Goal: Task Accomplishment & Management: Complete application form

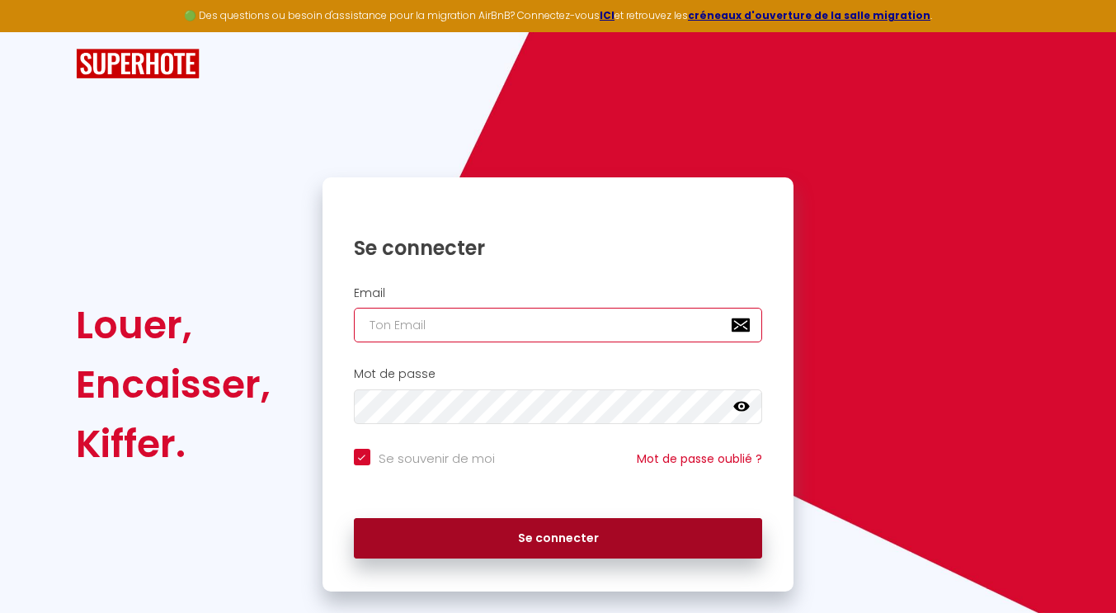
type input "[EMAIL_ADDRESS][DOMAIN_NAME]"
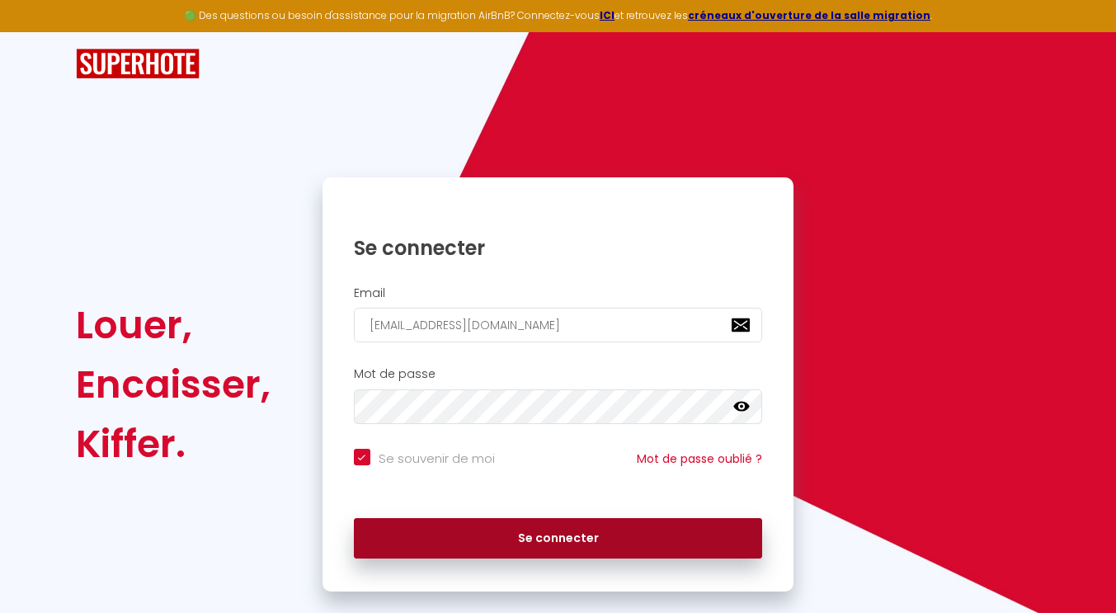
click at [559, 534] on button "Se connecter" at bounding box center [558, 538] width 409 height 41
checkbox input "true"
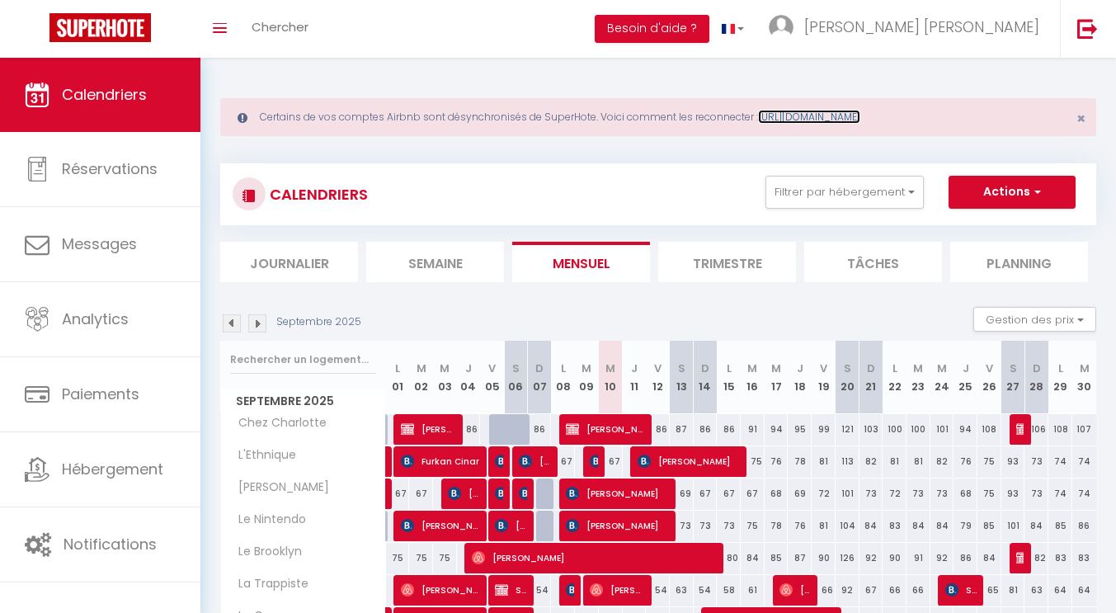
click at [861, 114] on link "[URL][DOMAIN_NAME]" at bounding box center [809, 117] width 102 height 14
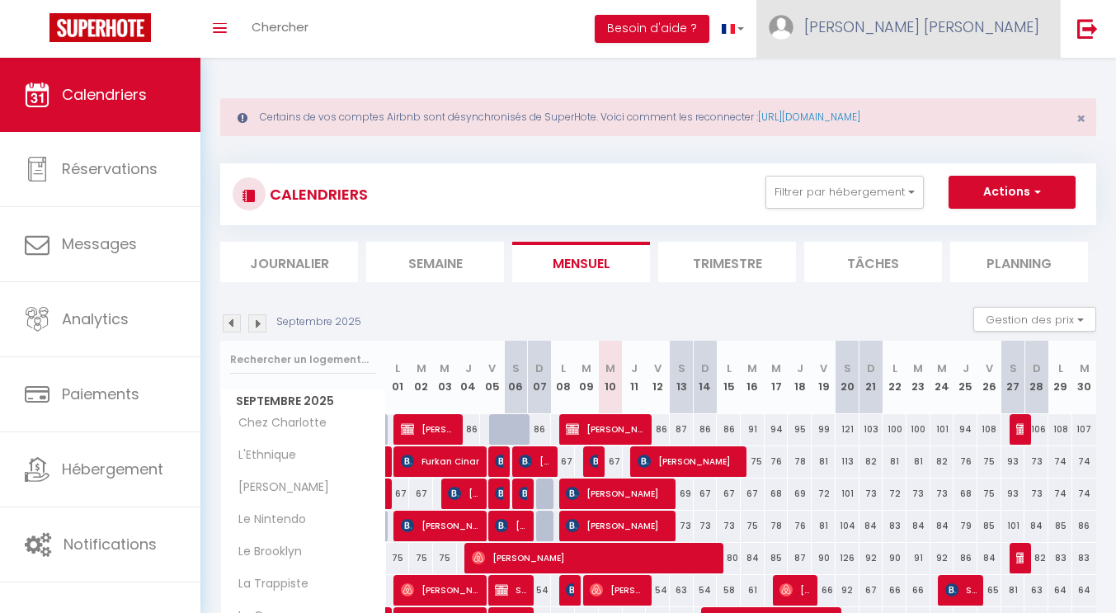
click at [1007, 41] on link "[PERSON_NAME] [PERSON_NAME]" at bounding box center [909, 29] width 304 height 58
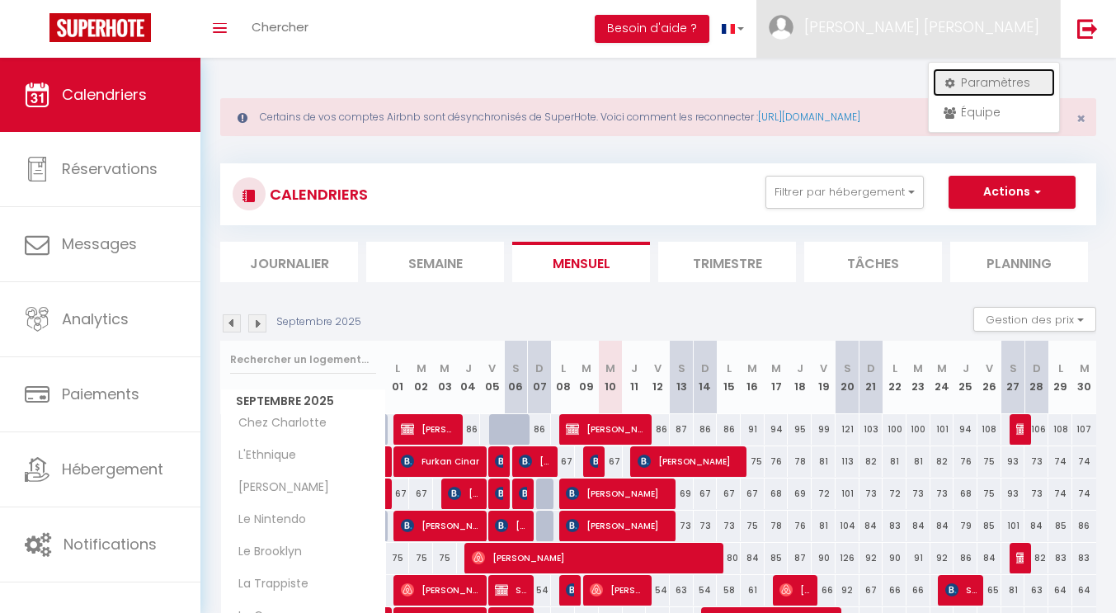
click at [970, 87] on link "Paramètres" at bounding box center [994, 82] width 122 height 28
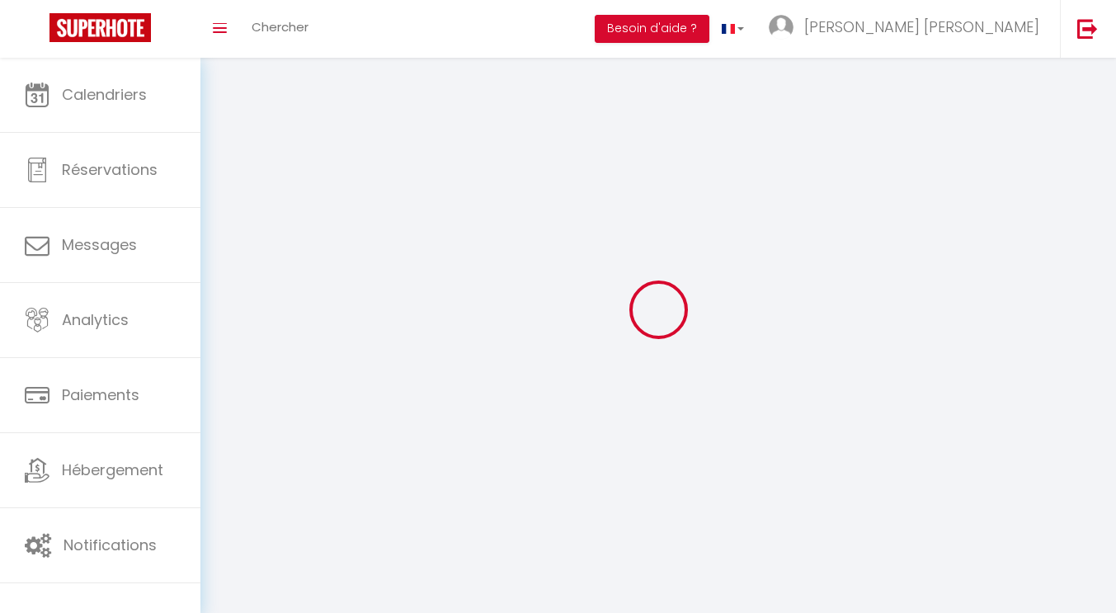
select select "28"
type input "YBr5BE7MoPD3NJF6QRyR3CtF7"
type input "ZzFXdn8jQ5uoFkAvB5CI8R3lA"
type input "[URL][DOMAIN_NAME]"
select select "fr"
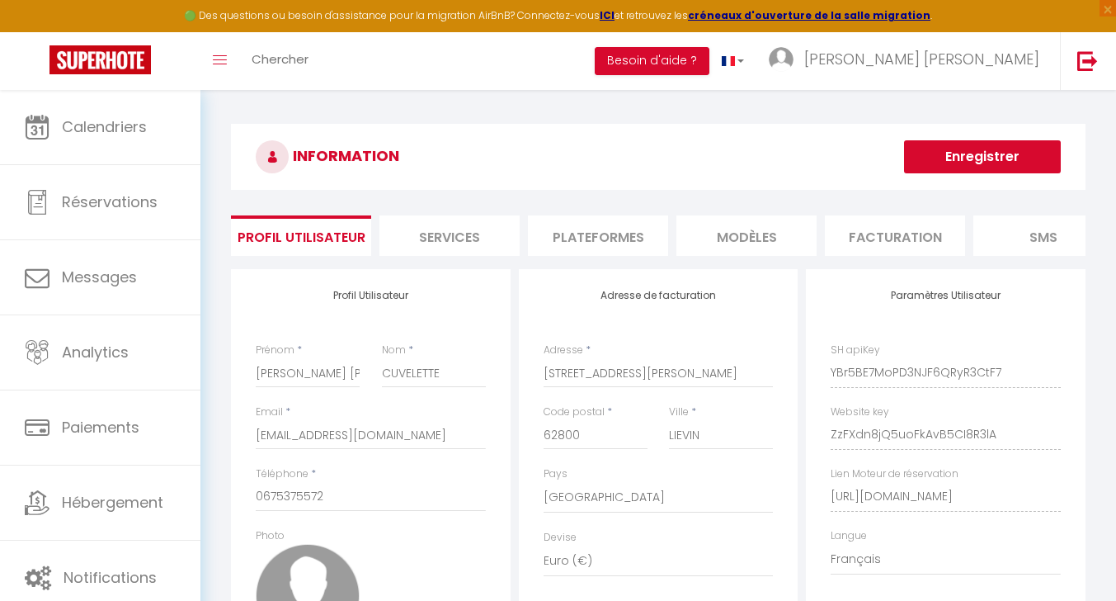
click at [600, 245] on li "Plateformes" at bounding box center [598, 235] width 140 height 40
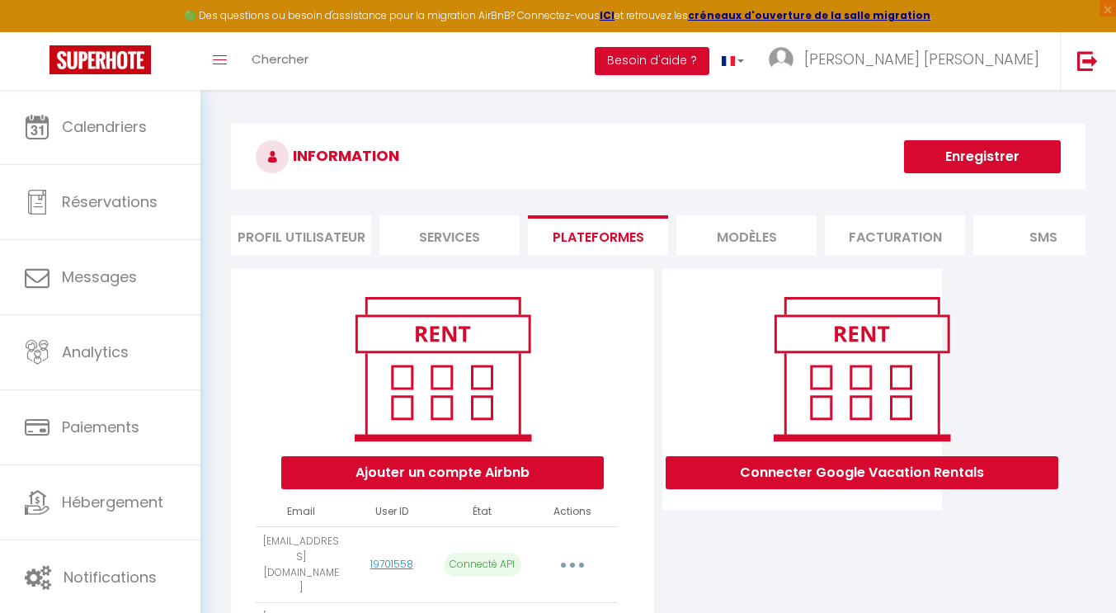
scroll to position [105, 0]
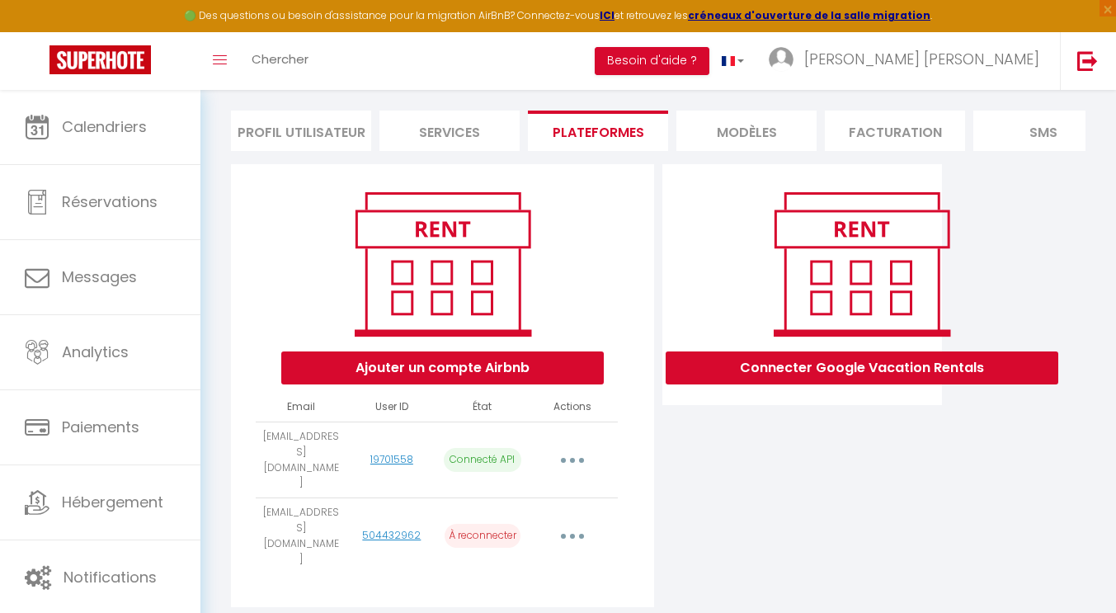
click at [573, 523] on button "button" at bounding box center [573, 536] width 46 height 26
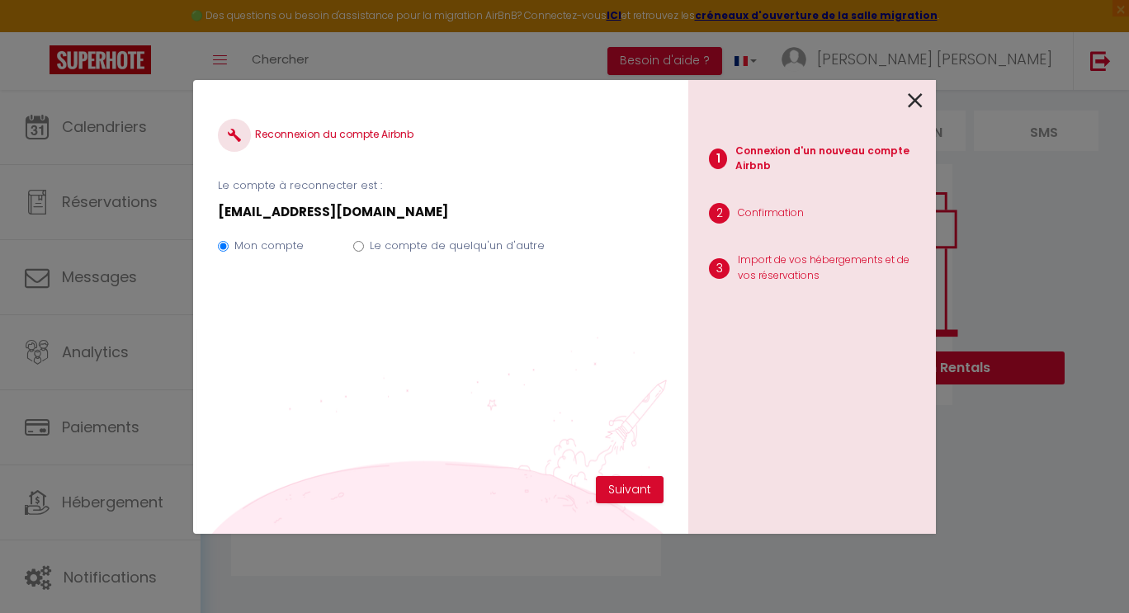
click at [412, 243] on label "Le compte de quelqu'un d'autre" at bounding box center [457, 246] width 175 height 17
click at [364, 243] on input "Le compte de quelqu'un d'autre" at bounding box center [358, 246] width 11 height 11
radio input "true"
radio input "false"
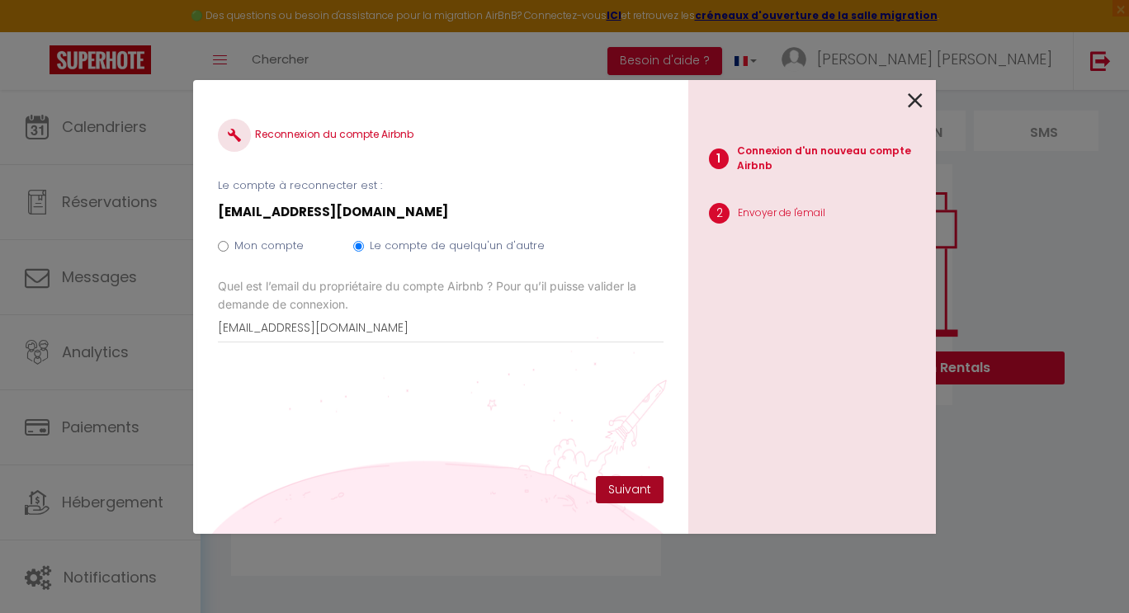
click at [637, 479] on button "Suivant" at bounding box center [630, 490] width 68 height 28
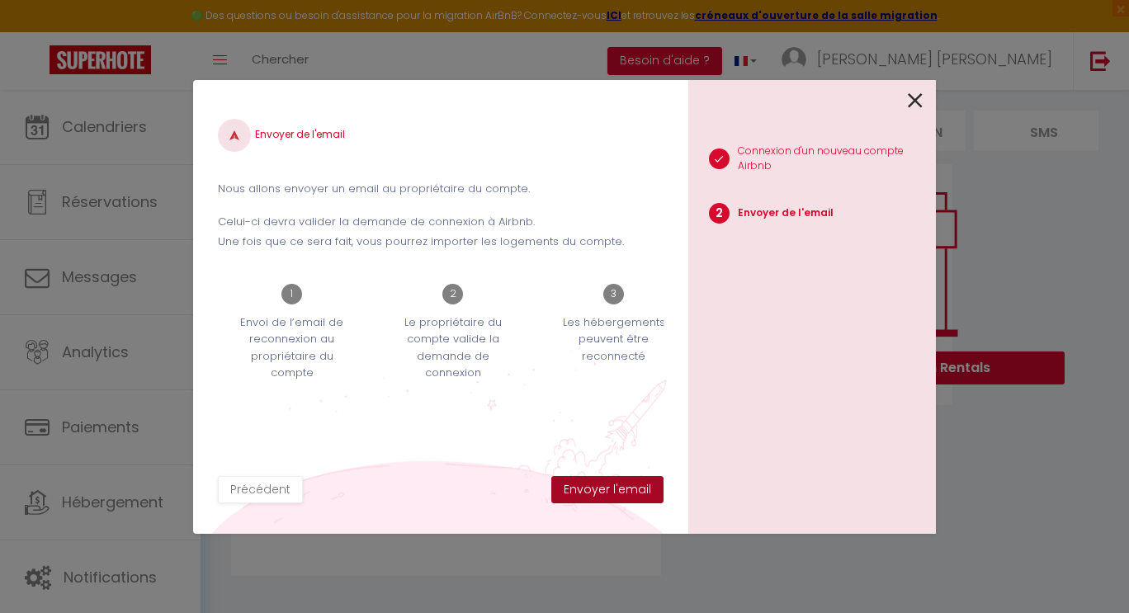
click at [637, 479] on button "Envoyer l'email" at bounding box center [607, 490] width 112 height 28
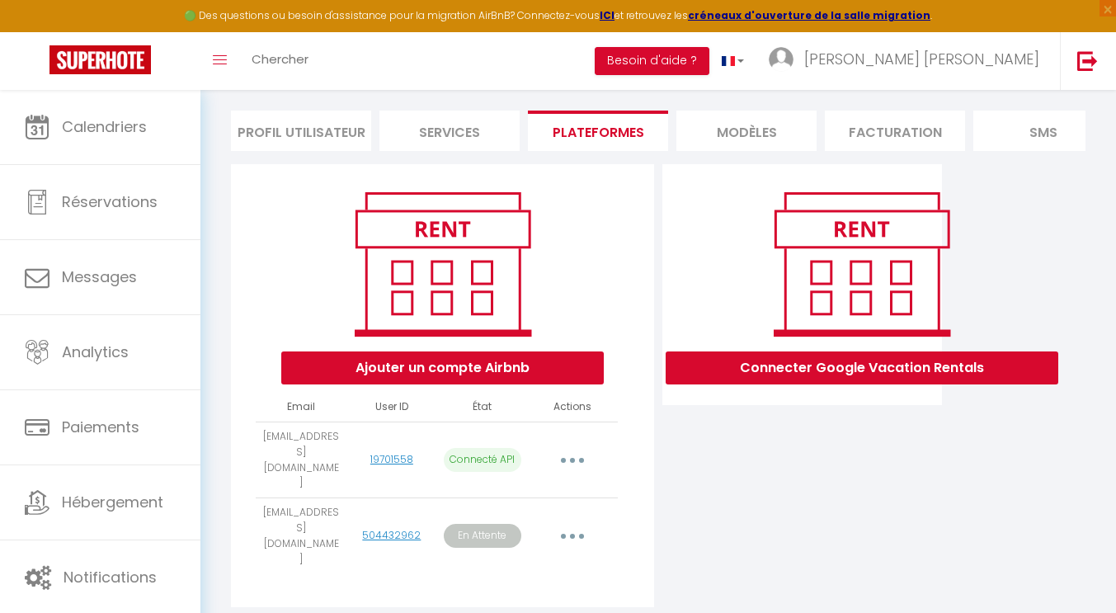
click at [585, 523] on button "button" at bounding box center [573, 536] width 46 height 26
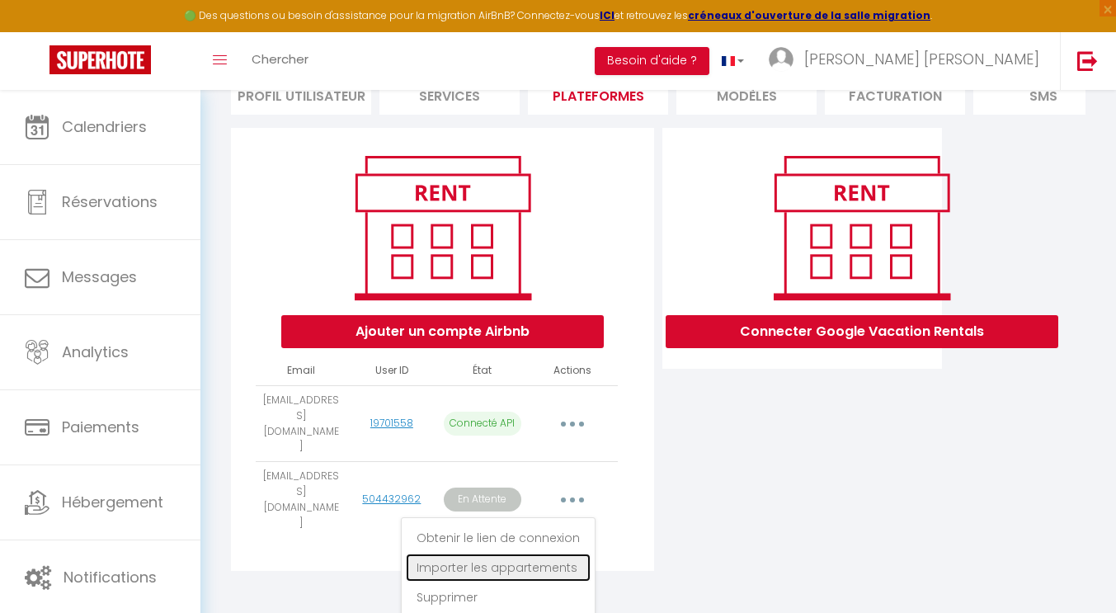
click at [550, 554] on link "Importer les appartements" at bounding box center [498, 568] width 185 height 28
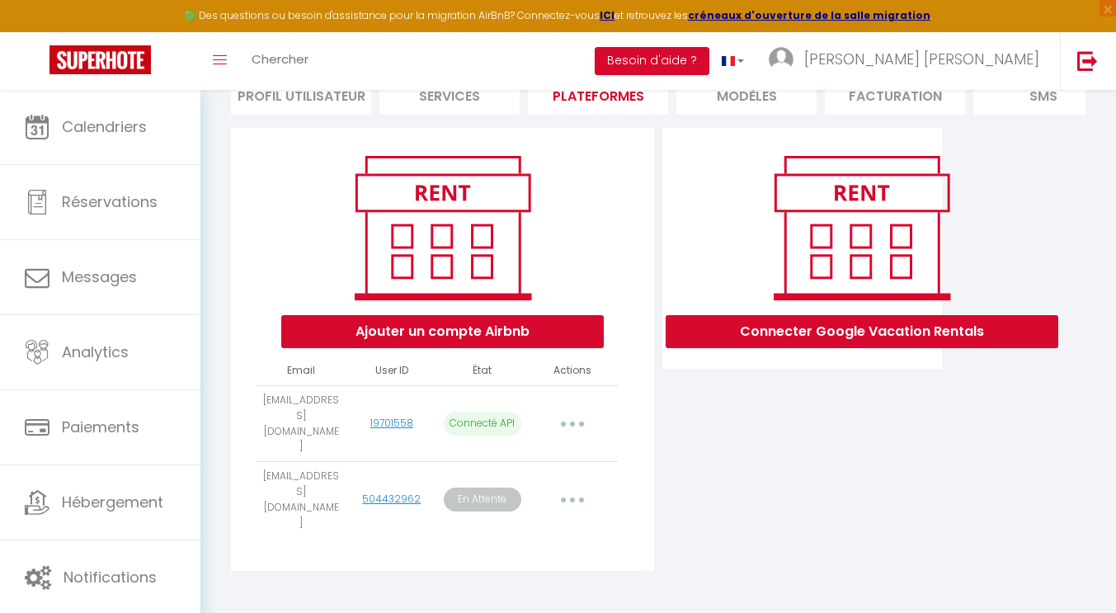
scroll to position [105, 0]
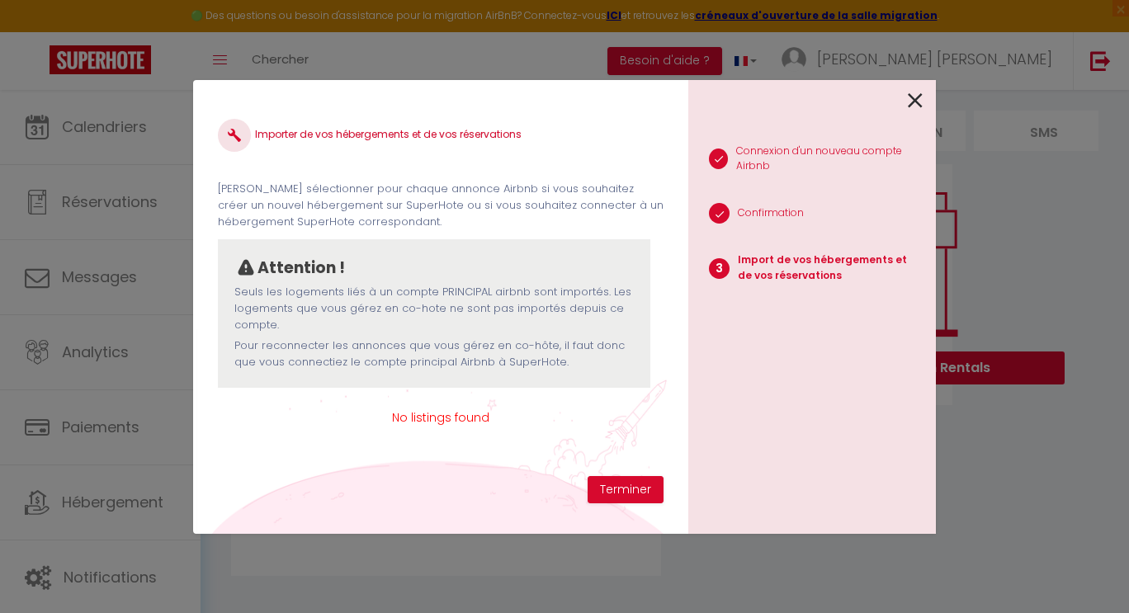
click at [915, 104] on icon at bounding box center [915, 100] width 15 height 25
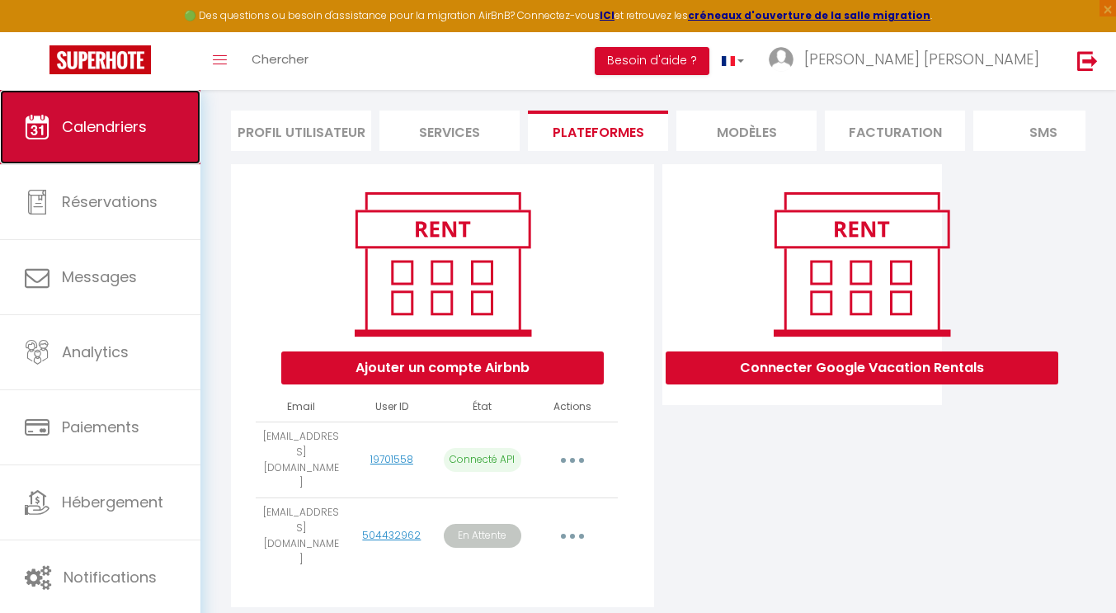
click at [91, 131] on span "Calendriers" at bounding box center [104, 126] width 85 height 21
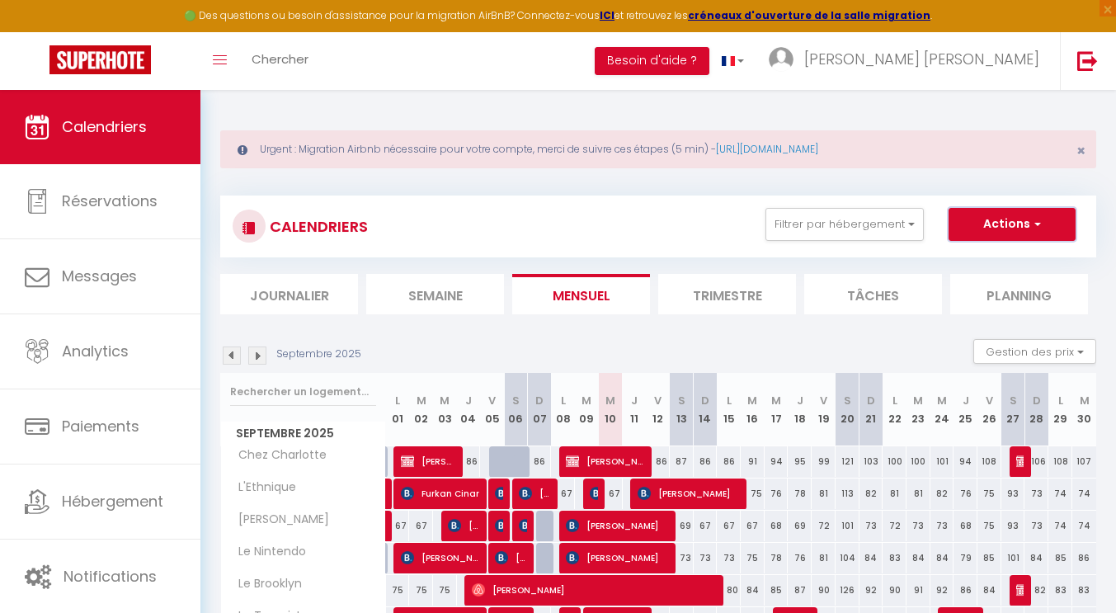
click at [1045, 225] on button "Actions" at bounding box center [1012, 224] width 127 height 33
click at [1021, 262] on link "Nouvelle réservation" at bounding box center [995, 262] width 144 height 25
select select
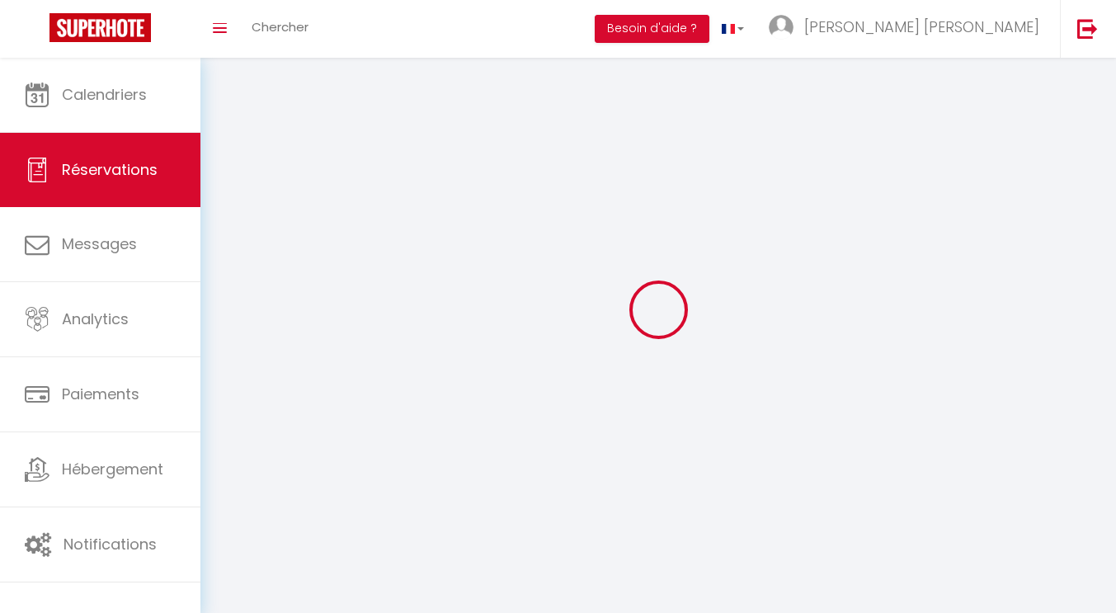
select select
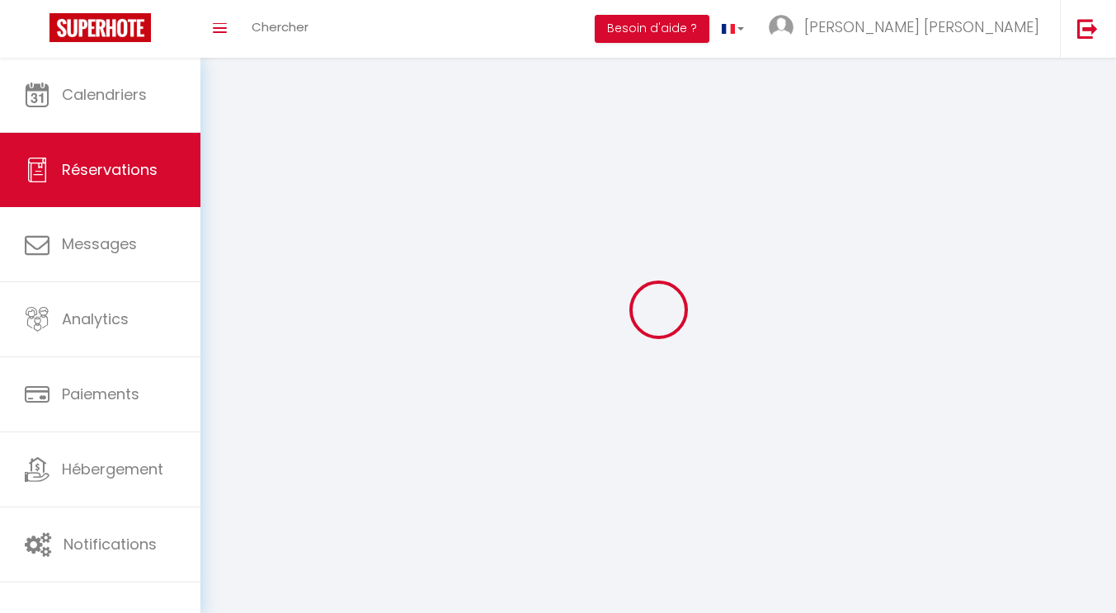
select select
checkbox input "false"
select select
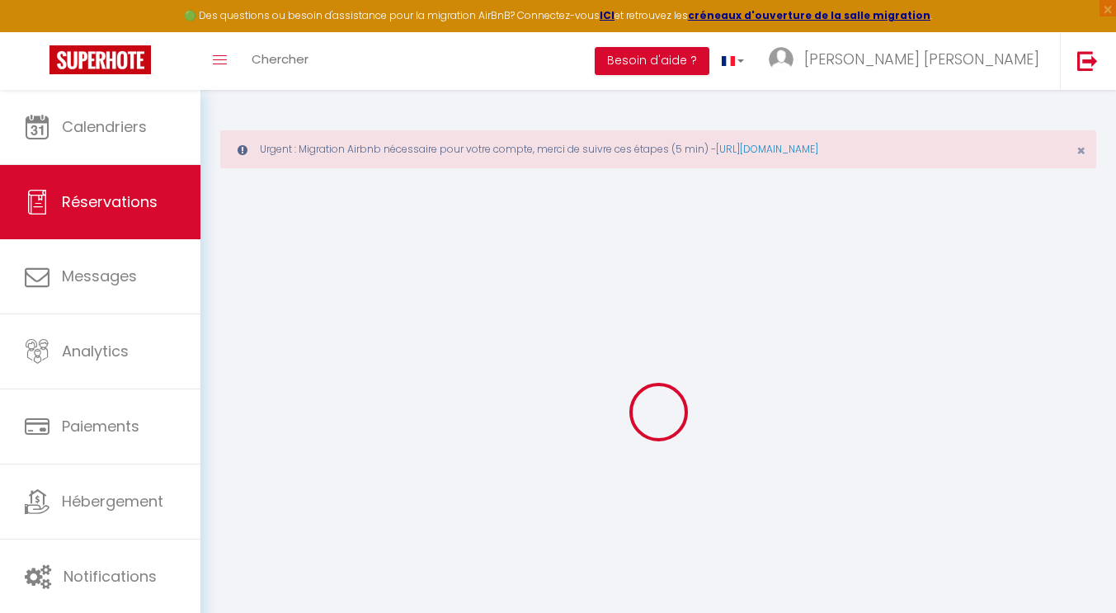
select select
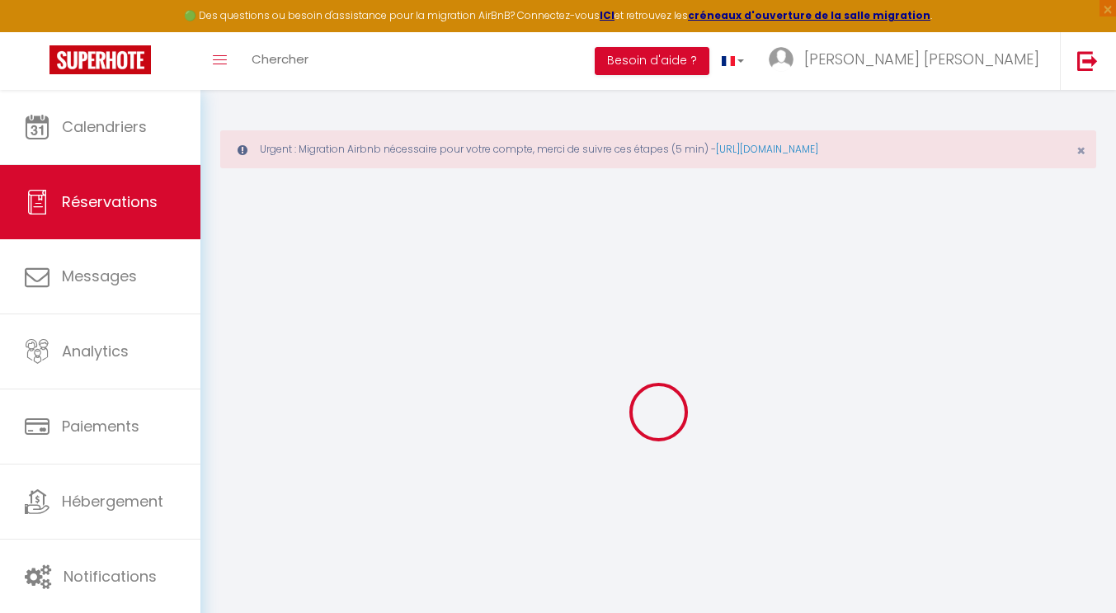
select select
checkbox input "false"
select select
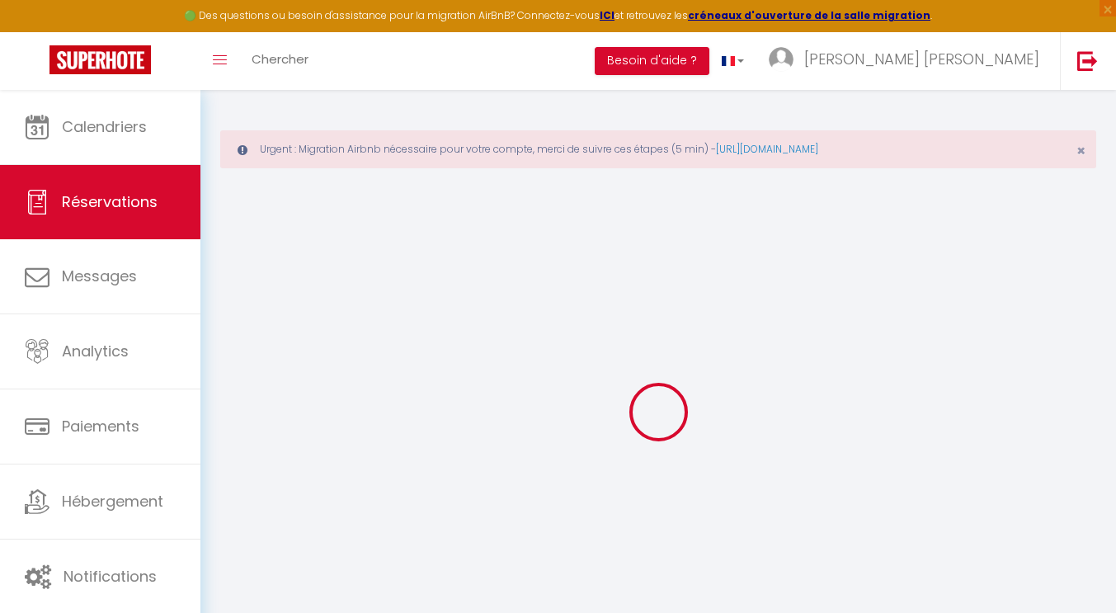
select select
checkbox input "false"
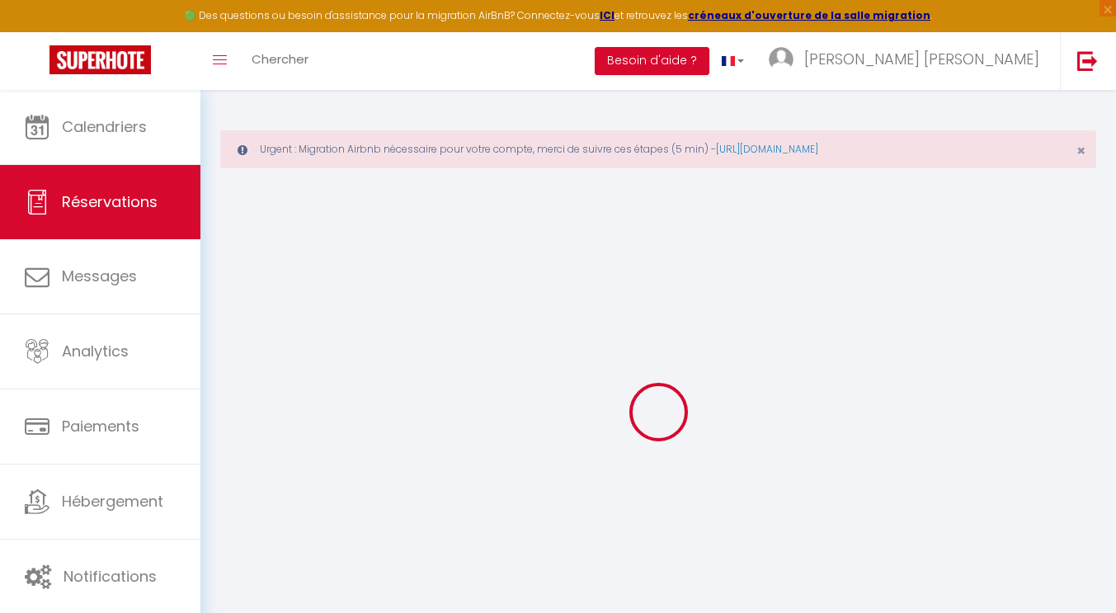
select select
checkbox input "false"
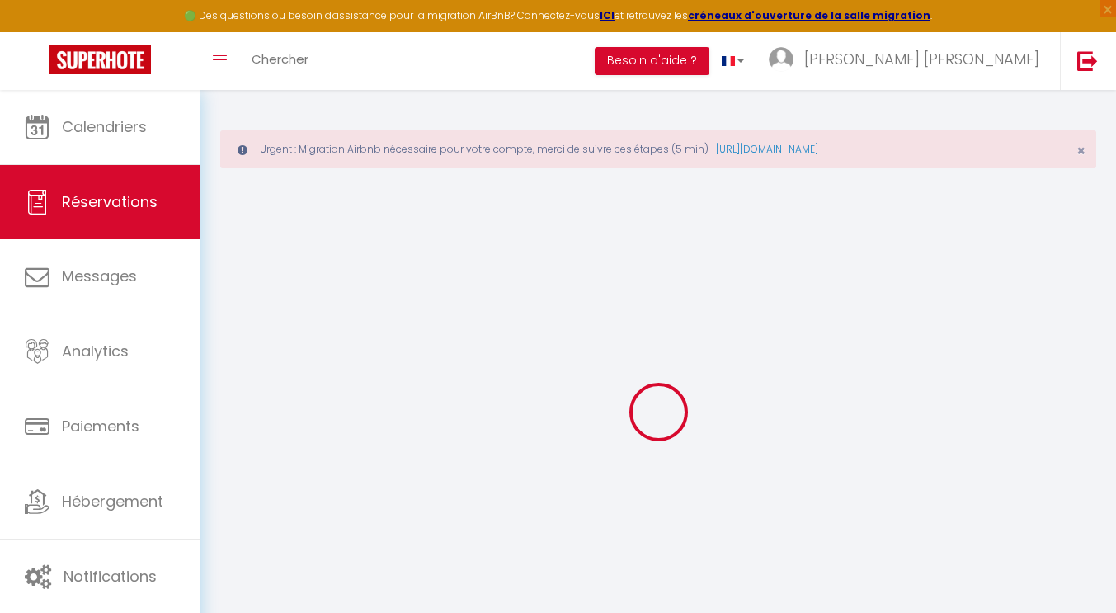
select select
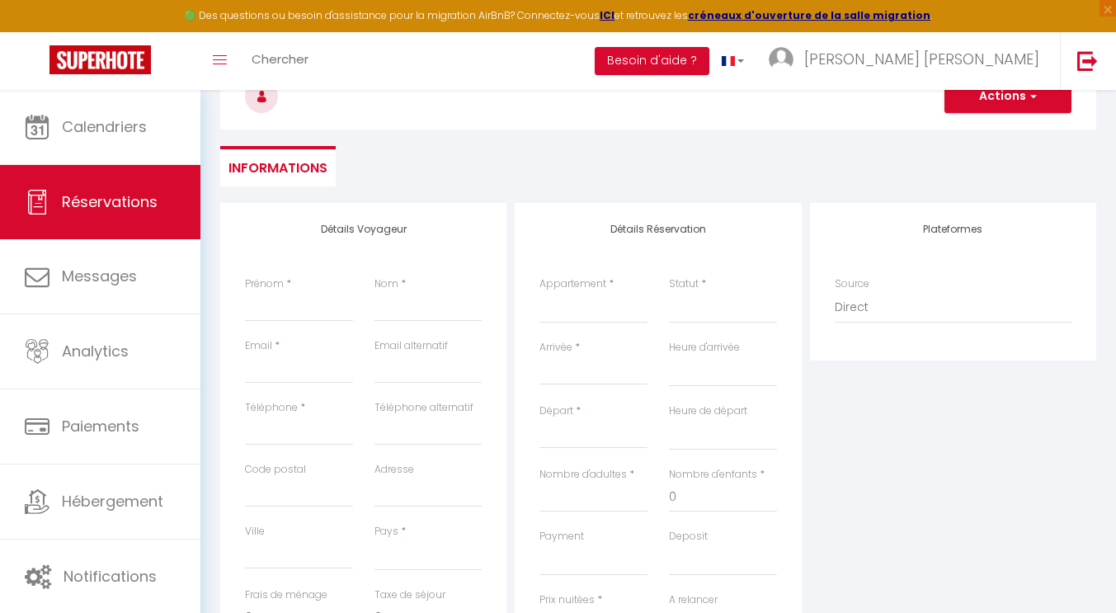
scroll to position [173, 0]
click at [267, 304] on input "Prénom" at bounding box center [299, 306] width 108 height 30
type input "P"
select select
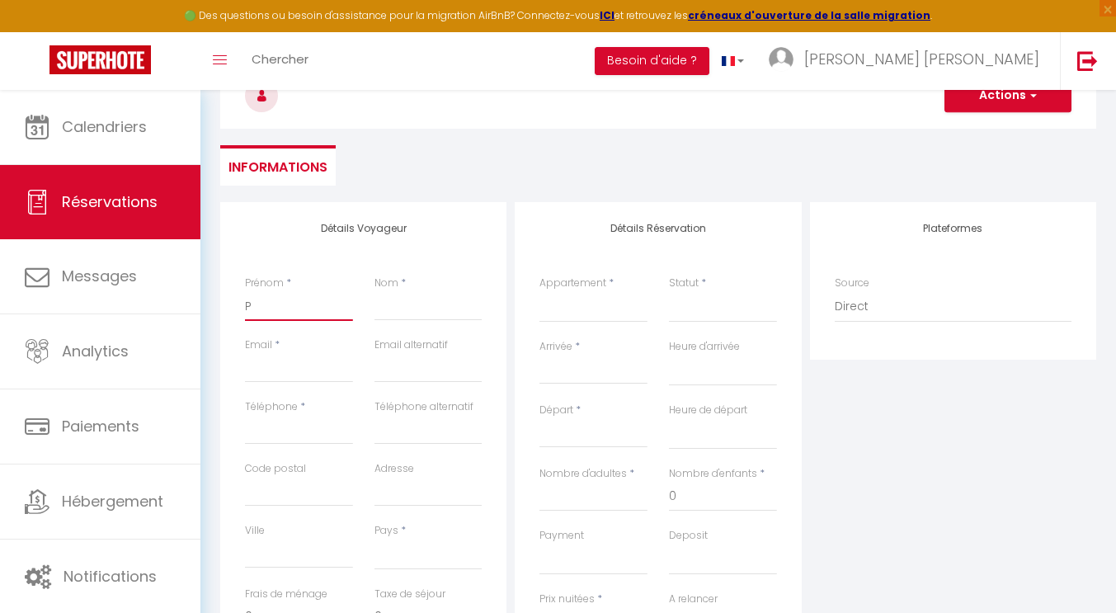
select select
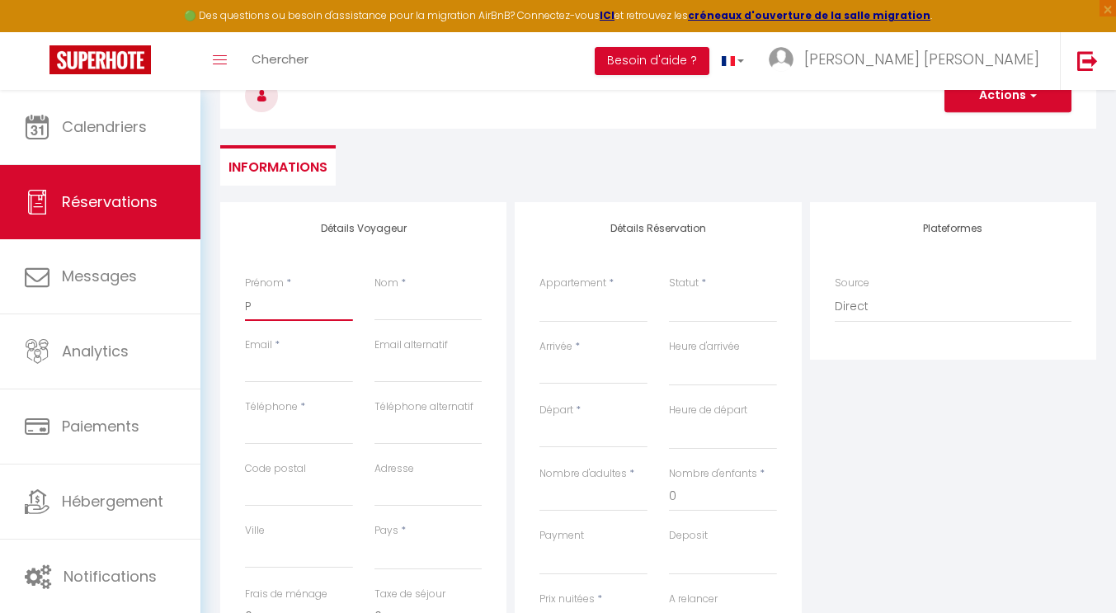
checkbox input "false"
type input "Pa"
select select
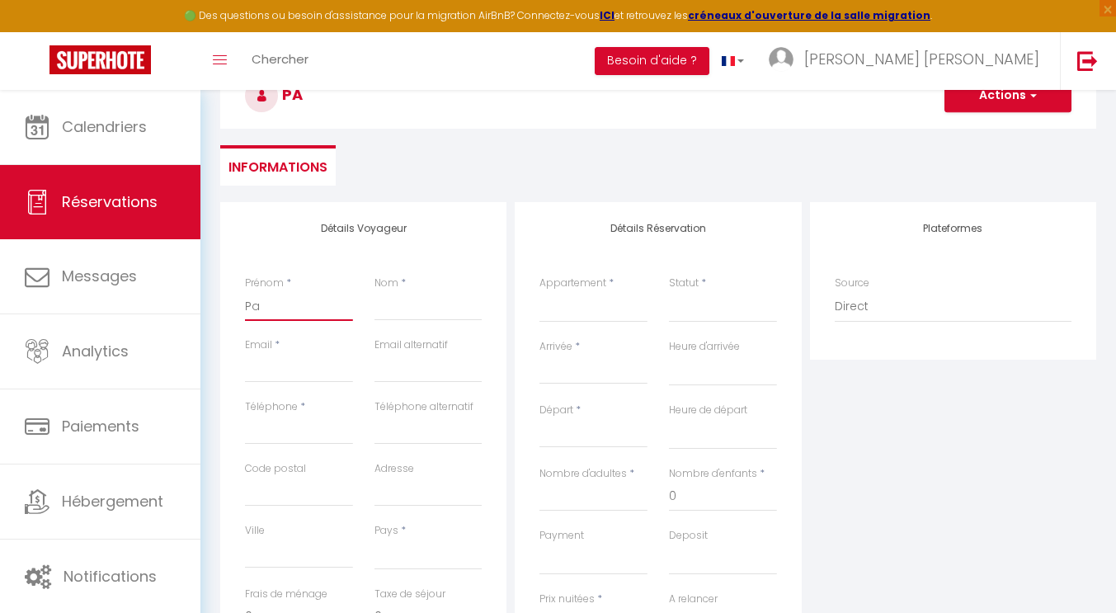
select select
checkbox input "false"
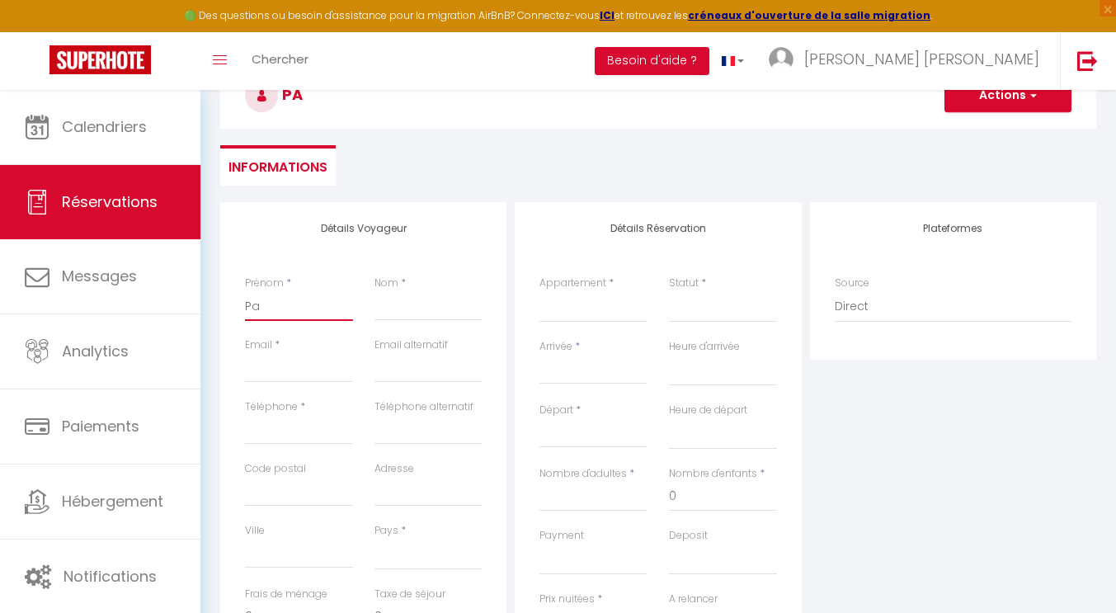
type input "Pau"
select select
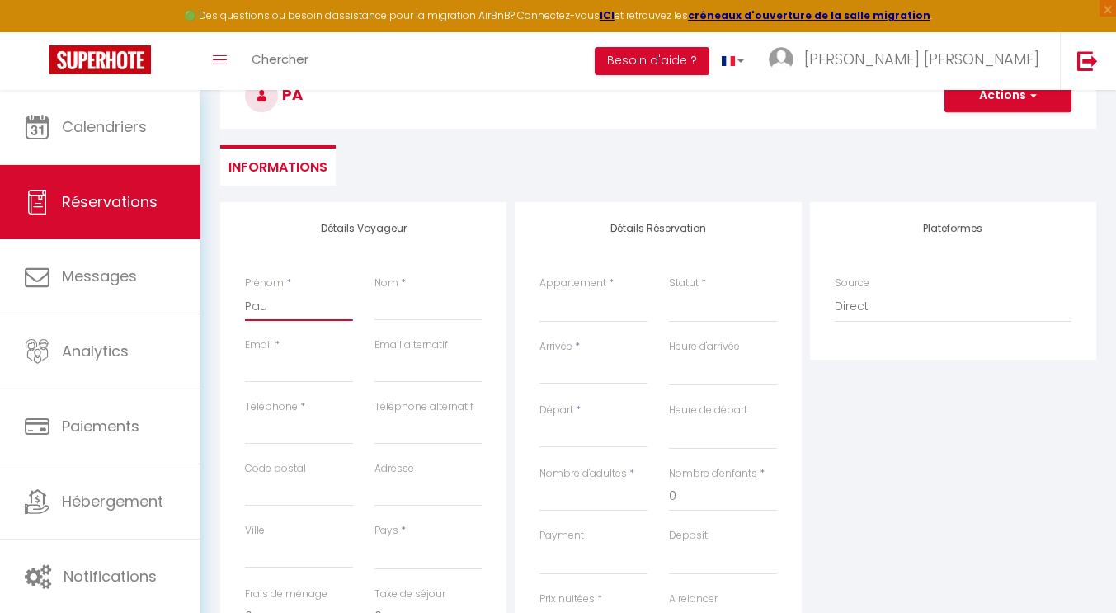
select select
checkbox input "false"
type input "[PERSON_NAME]"
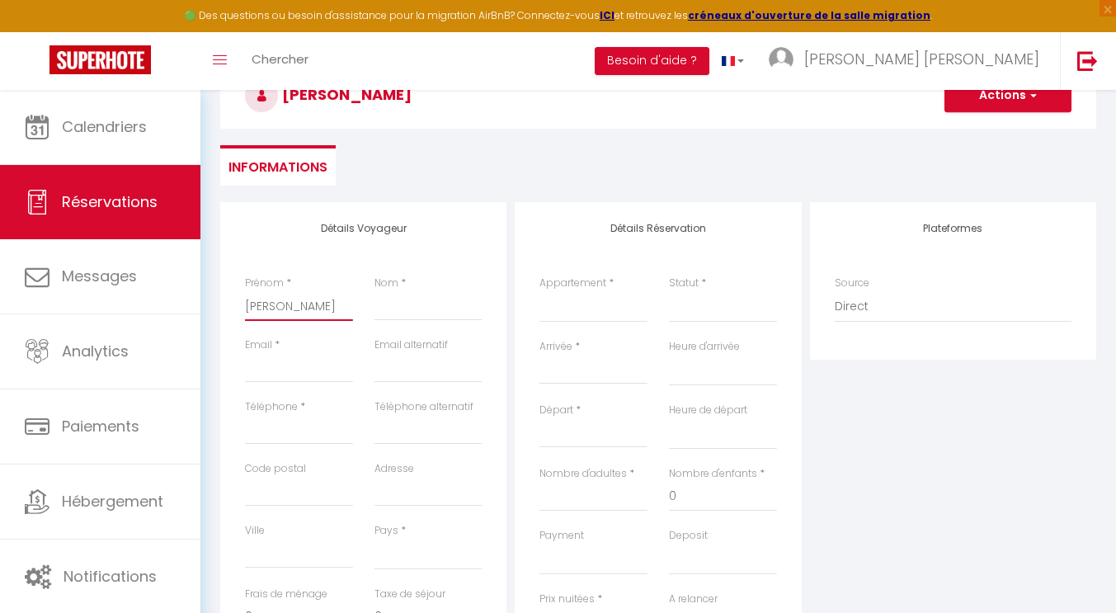
select select
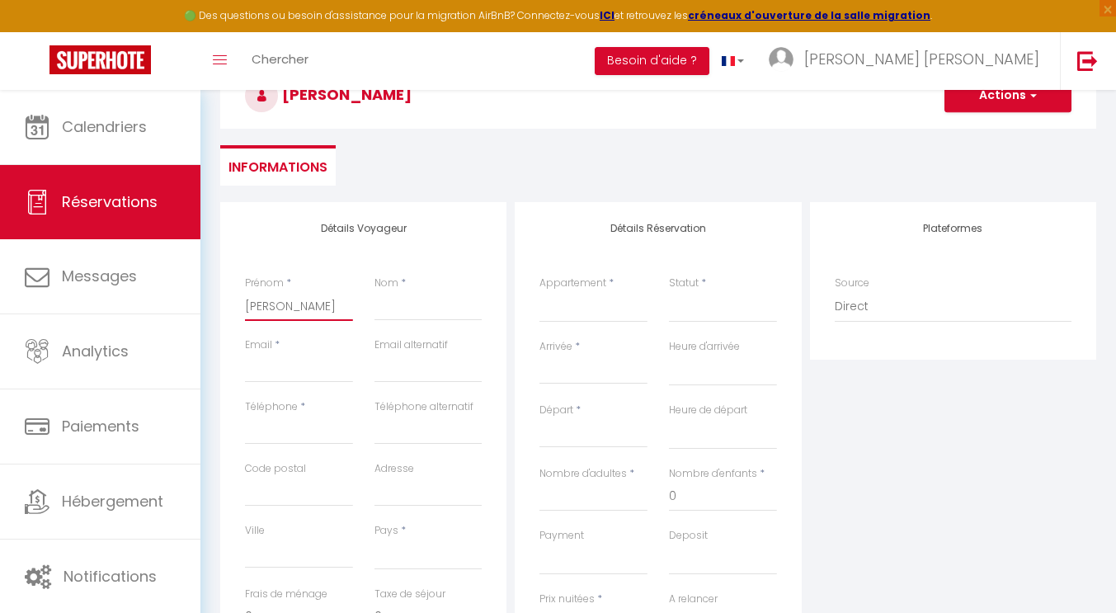
select select
checkbox input "false"
type input "[PERSON_NAME]"
select select
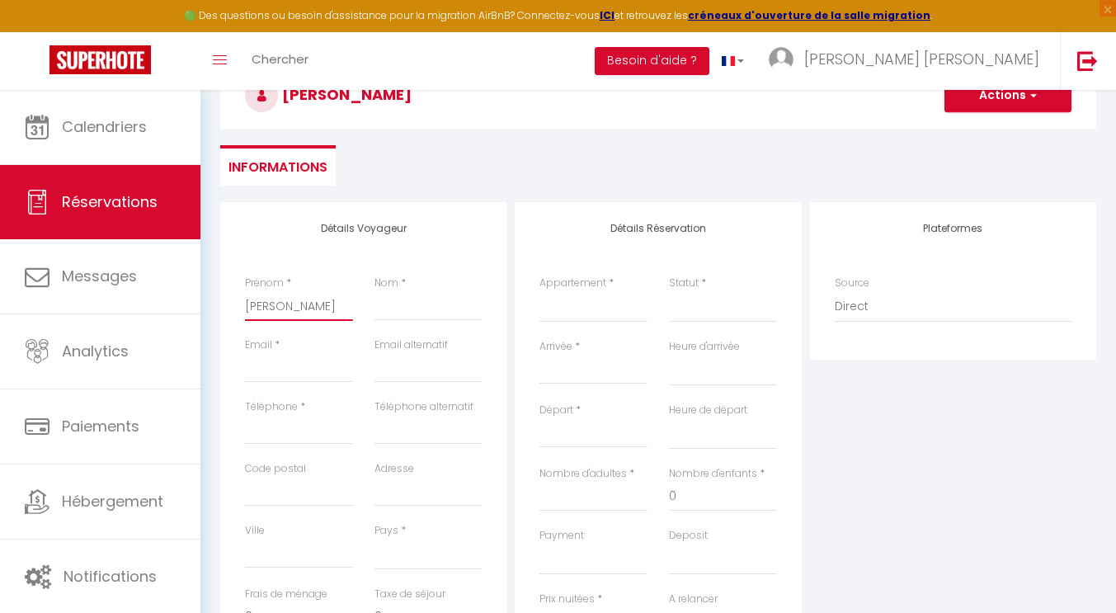
select select
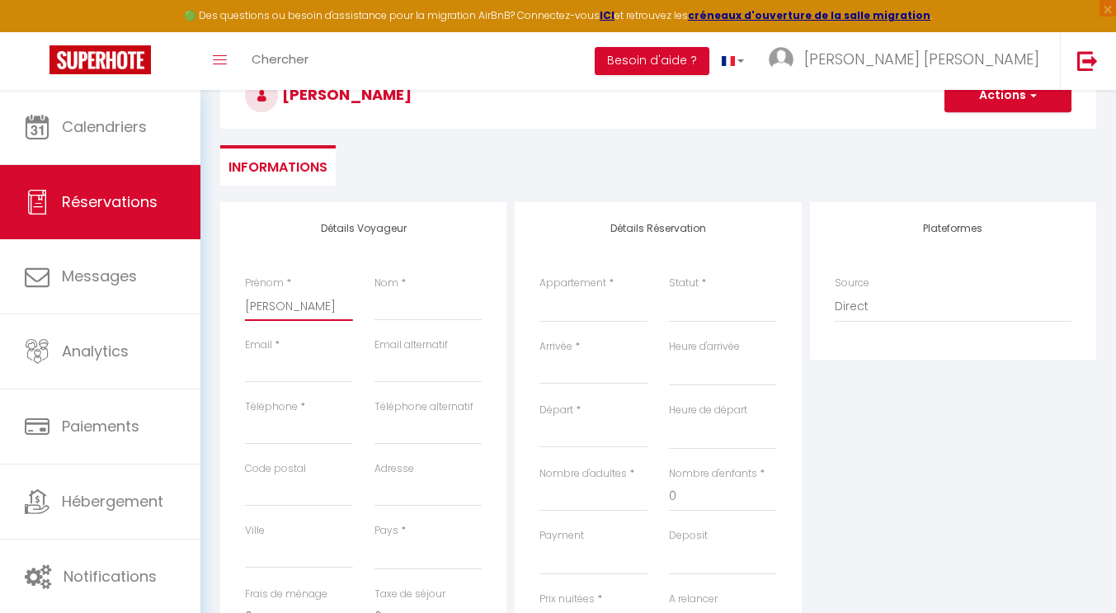
select select
checkbox input "false"
type input "Paulin"
select select
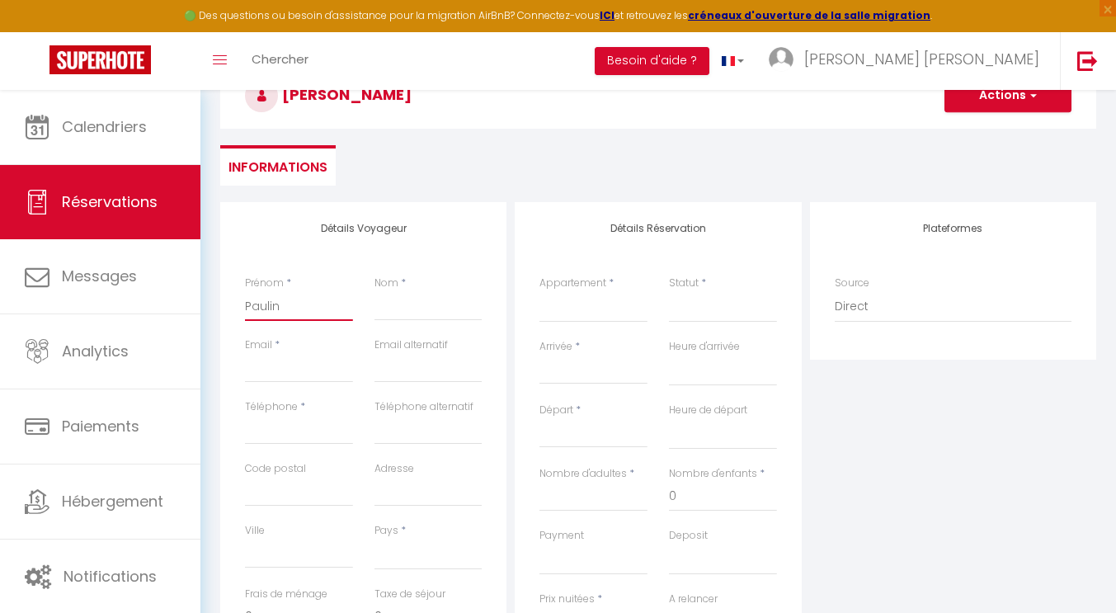
select select
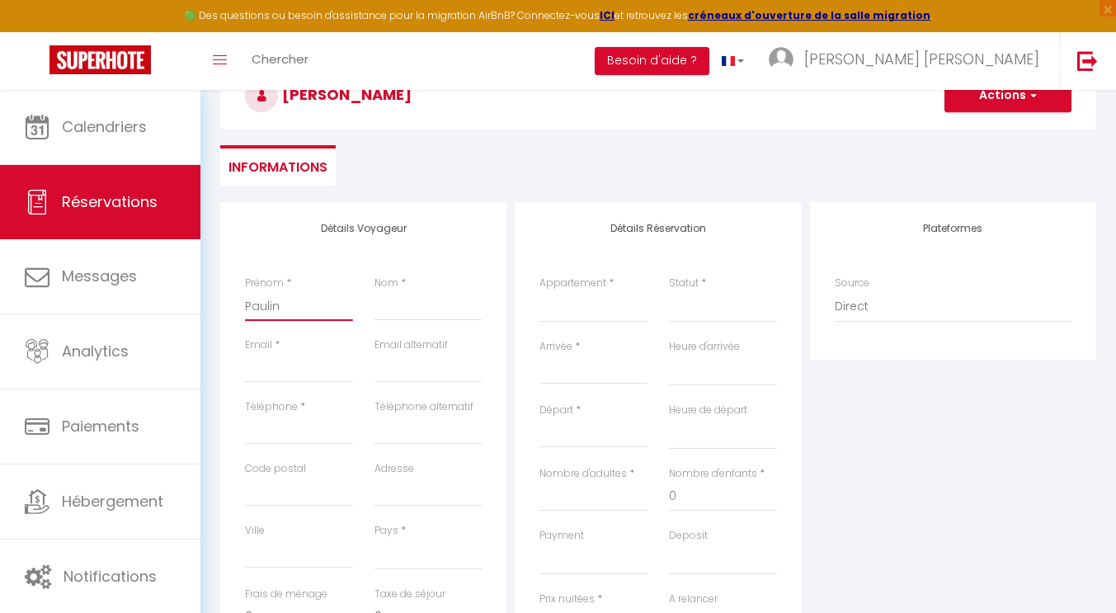
checkbox input "false"
type input "[PERSON_NAME]"
select select
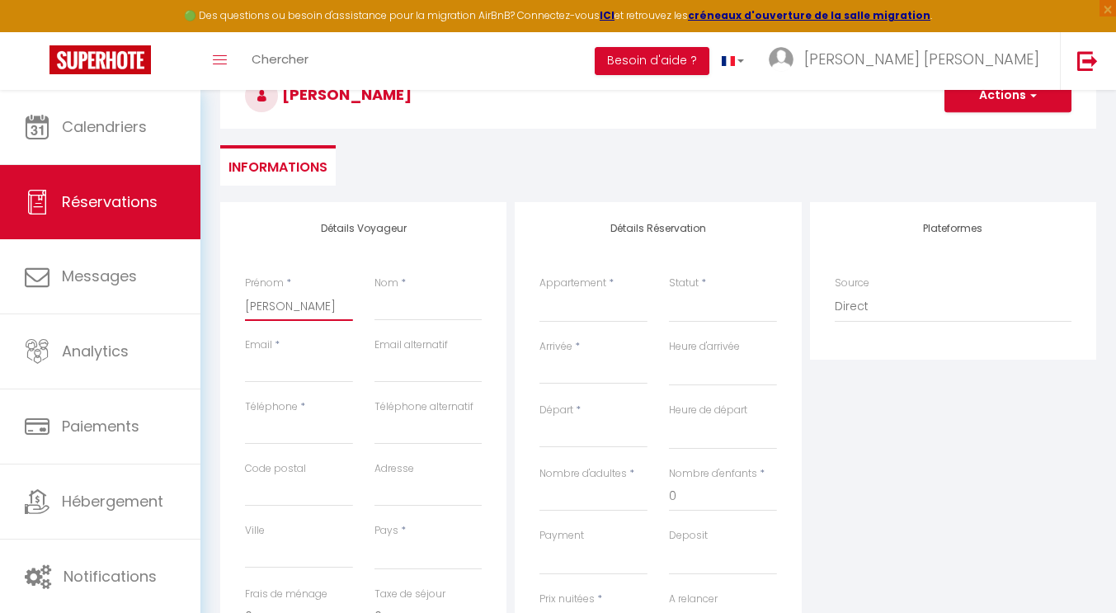
select select
checkbox input "false"
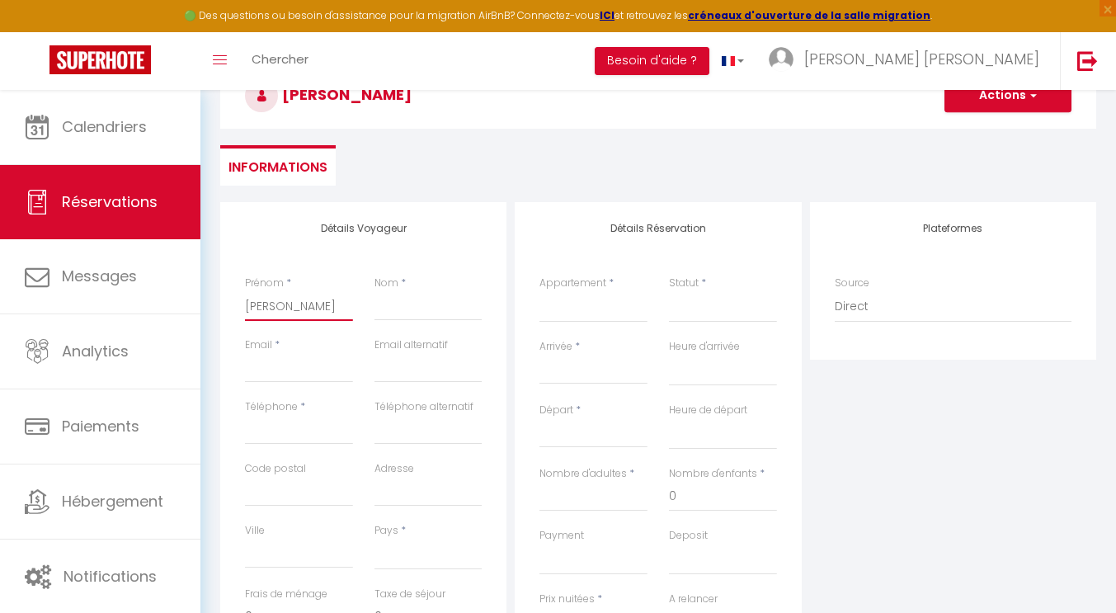
type input "[PERSON_NAME]"
click at [407, 302] on input "Nom" at bounding box center [429, 306] width 108 height 30
type input "R"
select select
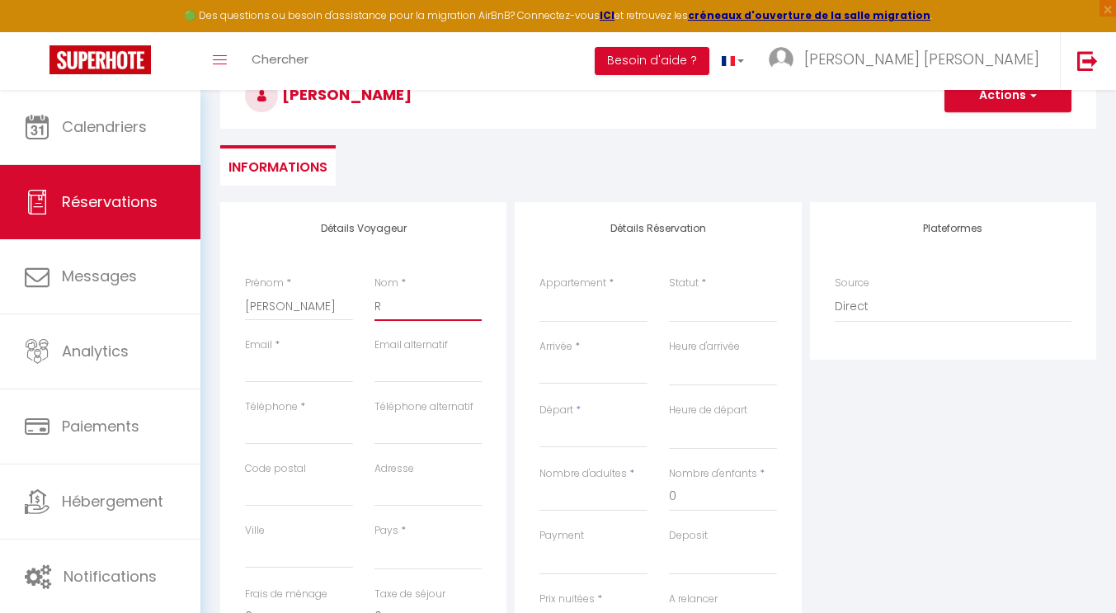
select select
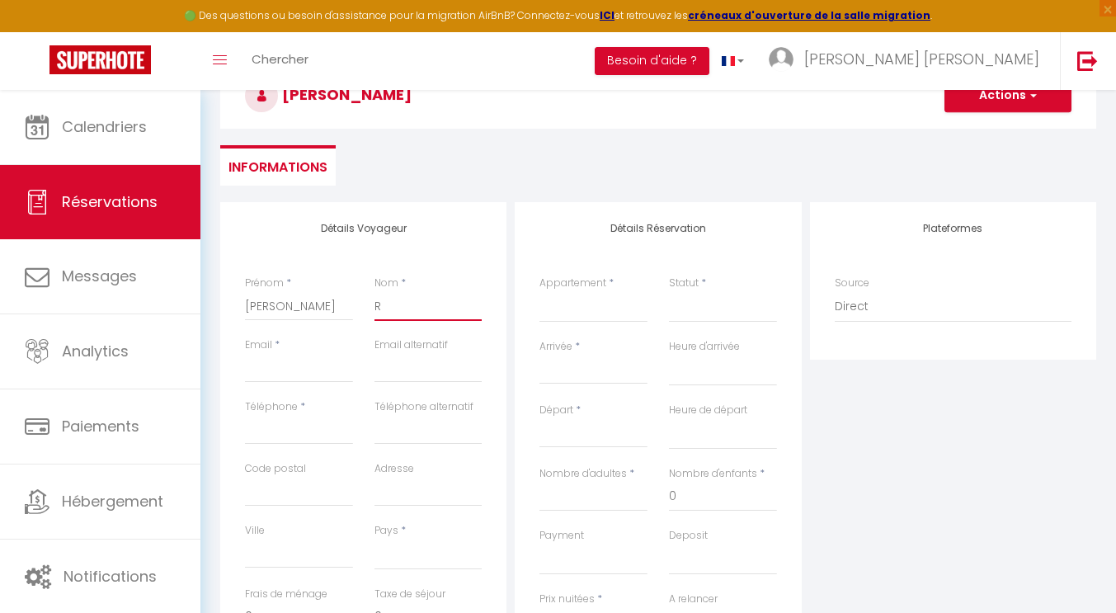
checkbox input "false"
type input "Ri"
select select
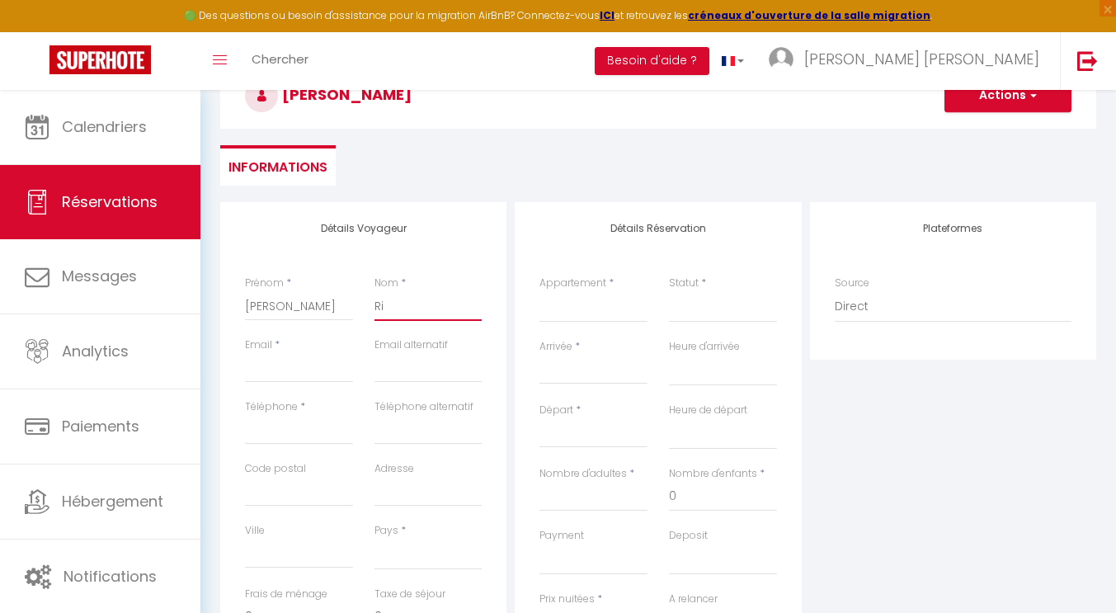
select select
checkbox input "false"
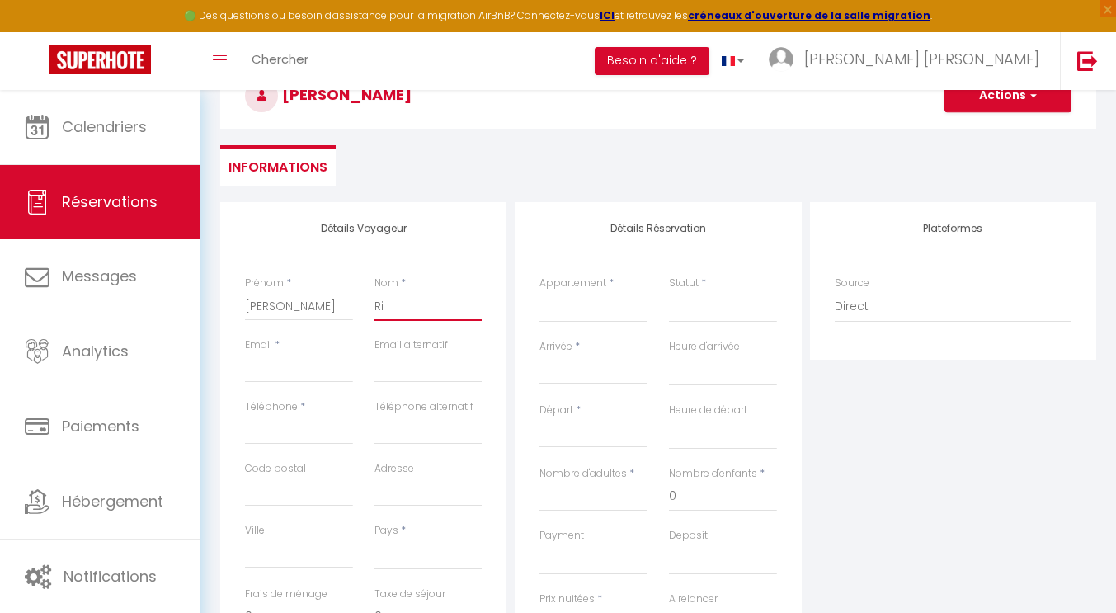
type input "Ric"
select select
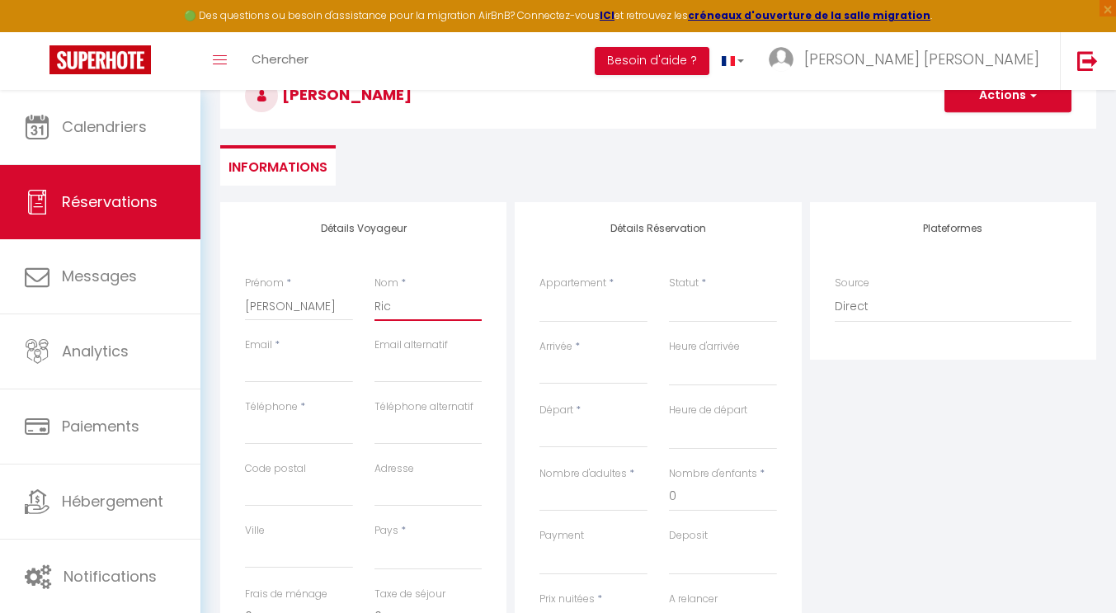
select select
checkbox input "false"
type input "Rich"
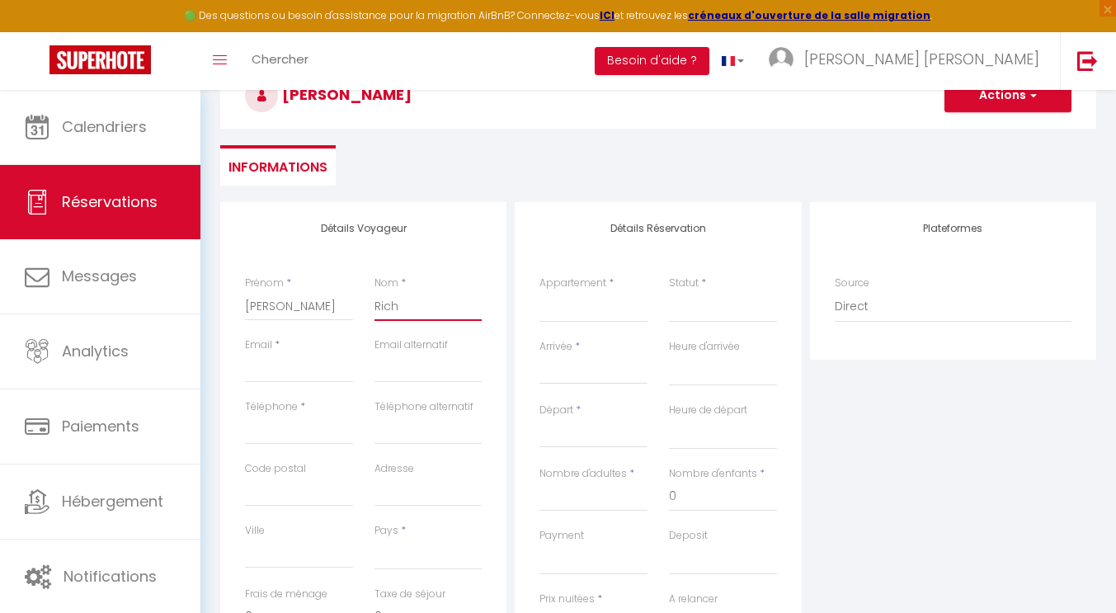
select select
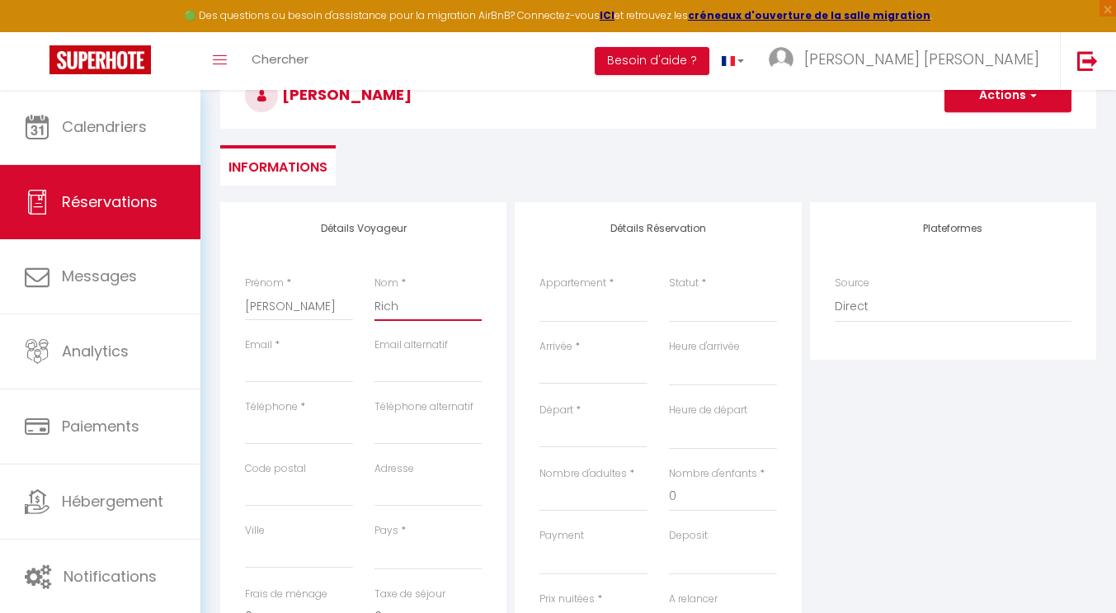
select select
checkbox input "false"
type input "[PERSON_NAME]"
select select
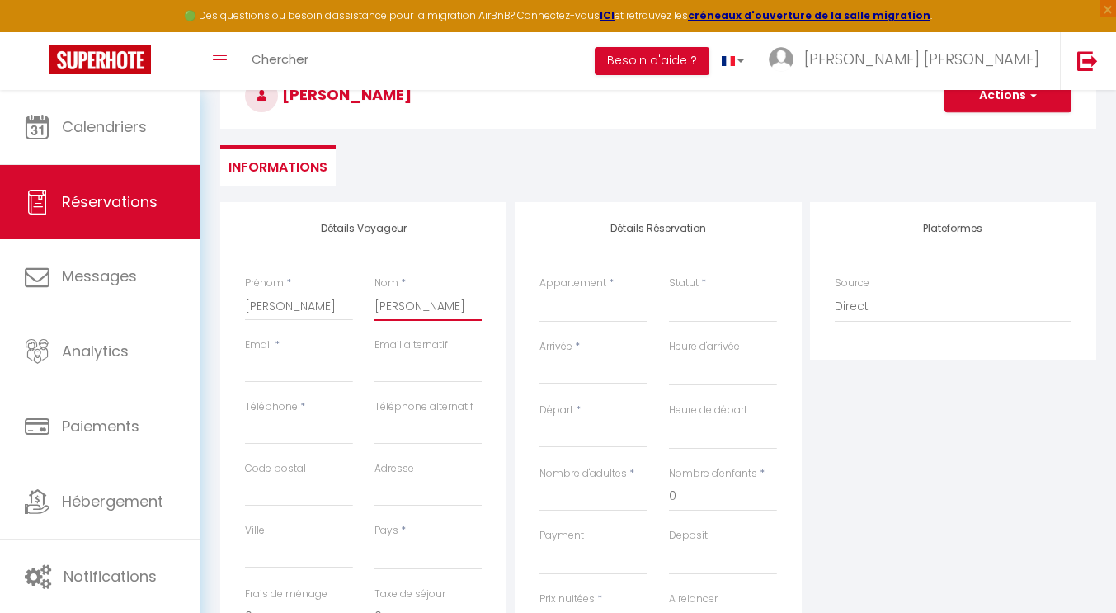
select select
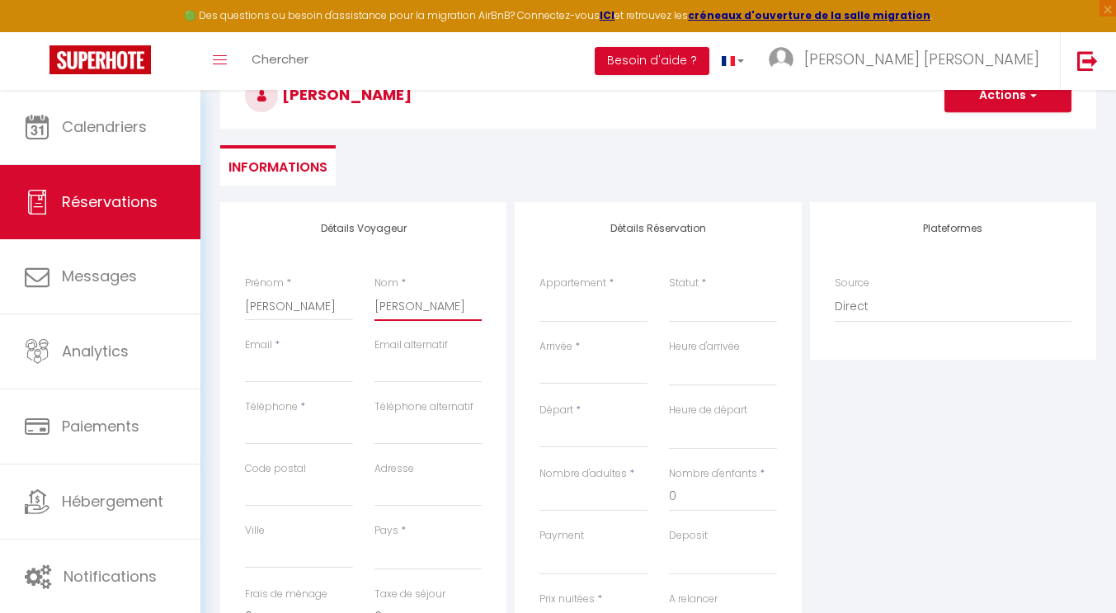
select select
checkbox input "false"
type input "Richar"
select select
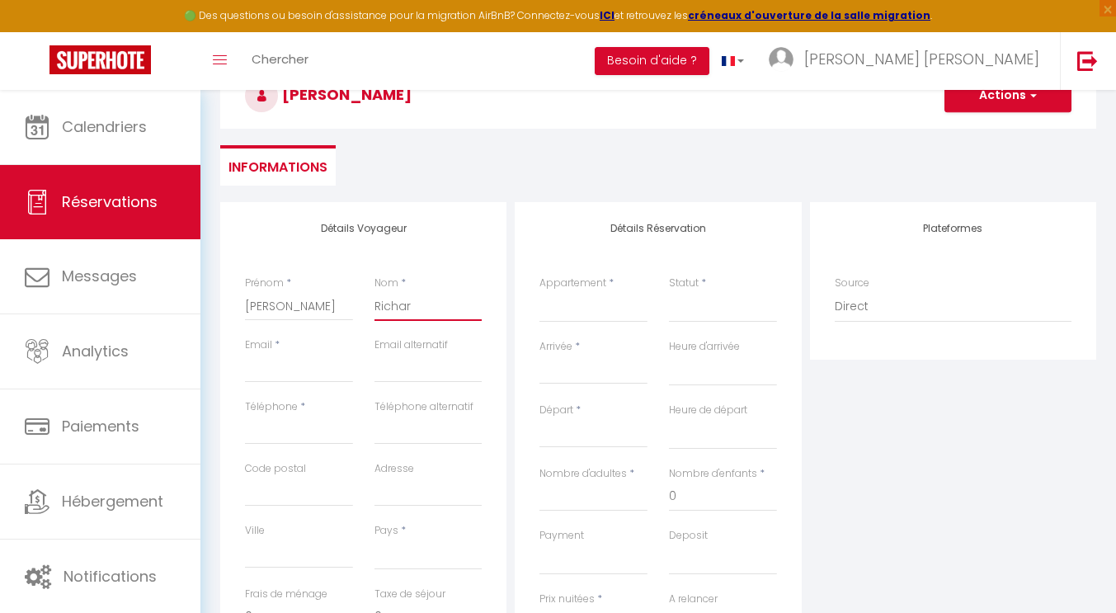
select select
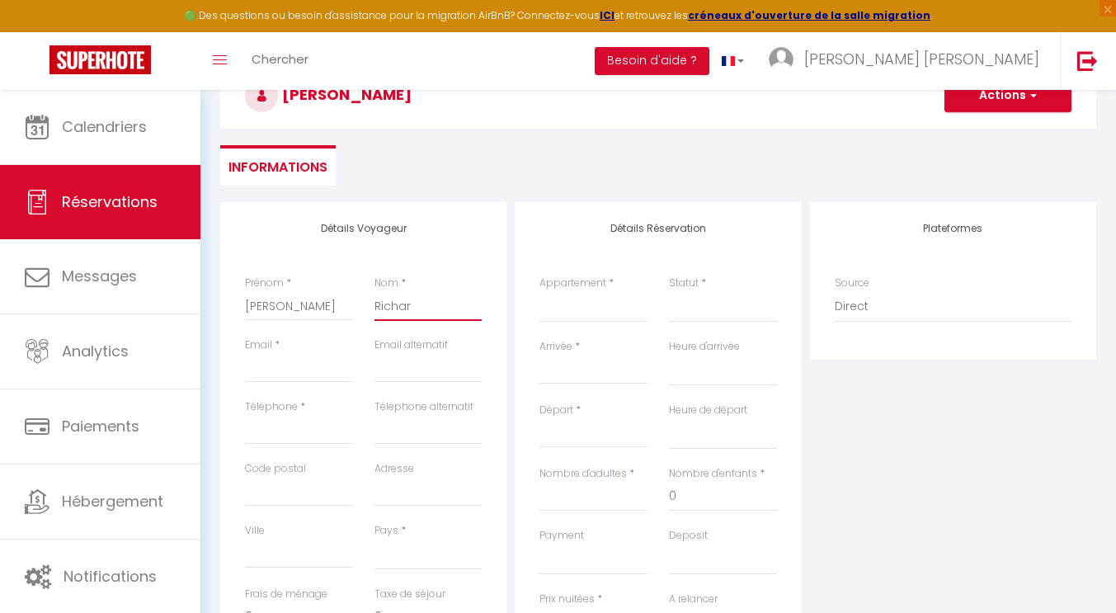
checkbox input "false"
type input "[PERSON_NAME]"
select select
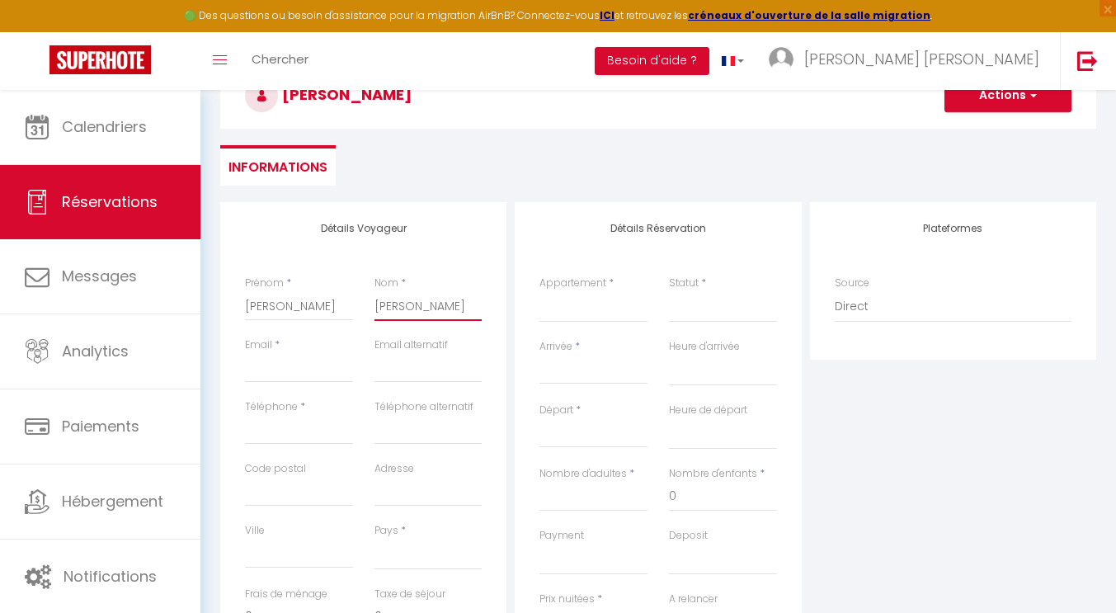
select select
checkbox input "false"
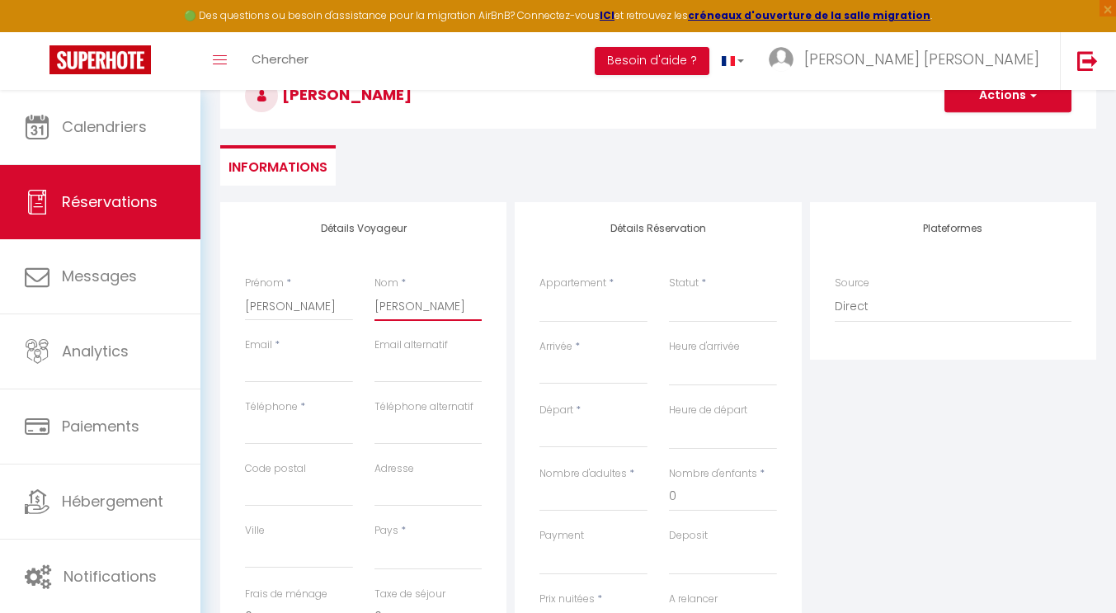
type input "[PERSON_NAME]"
type input "a"
select select
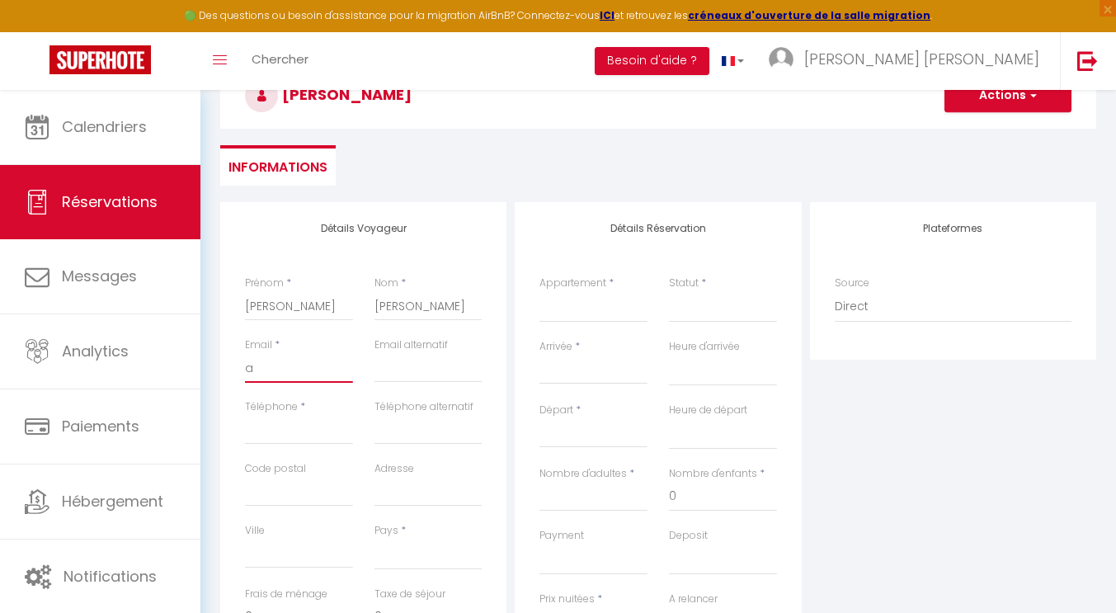
select select
checkbox input "false"
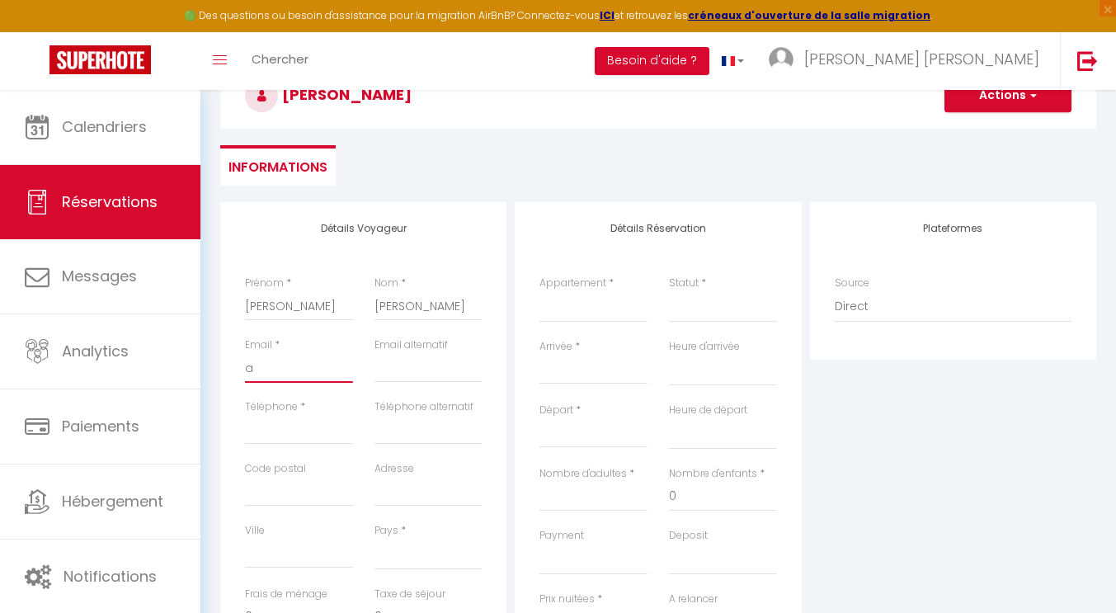
type input "as"
select select
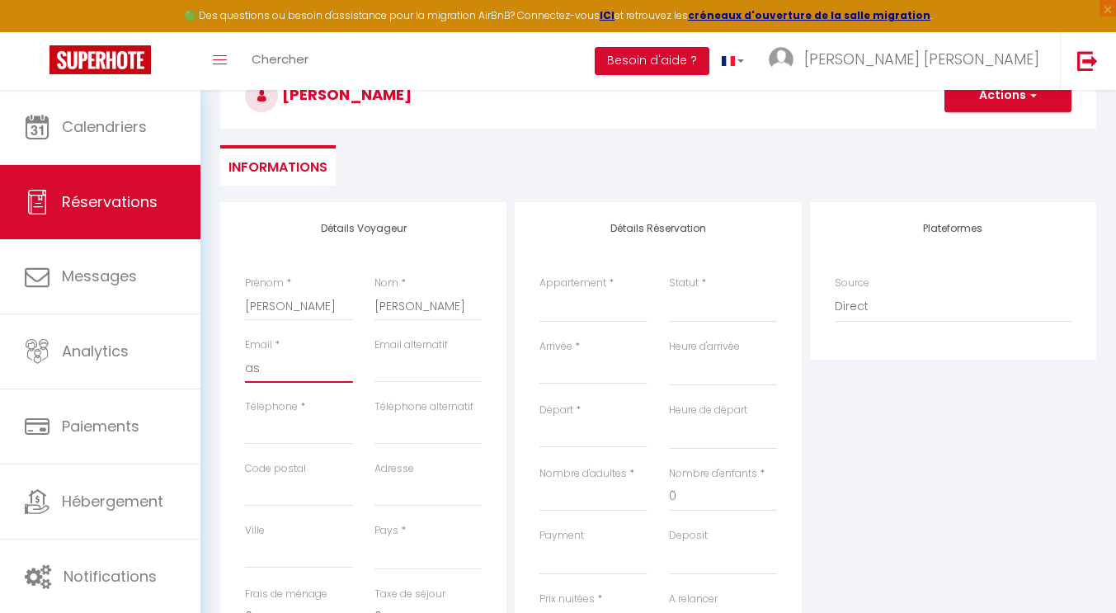
select select
checkbox input "false"
type input "ash"
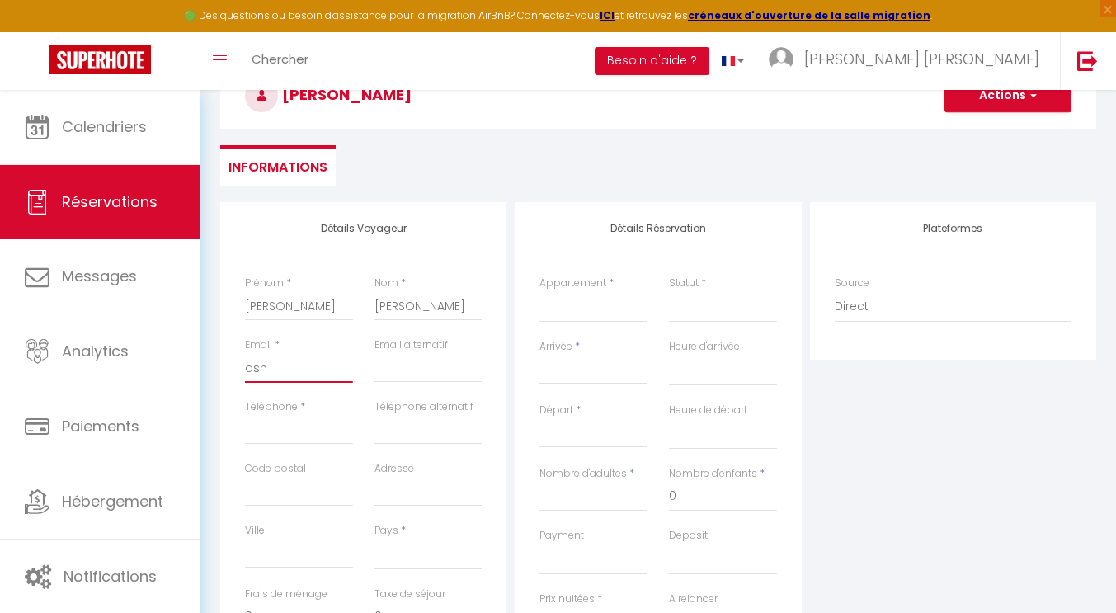
select select
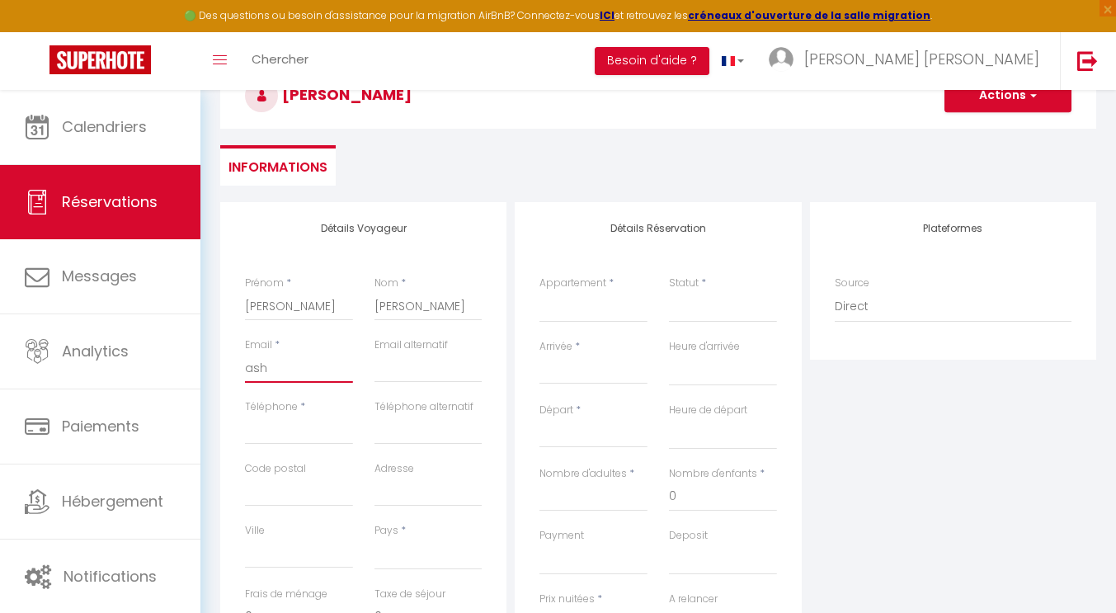
select select
checkbox input "false"
type input "asht"
select select
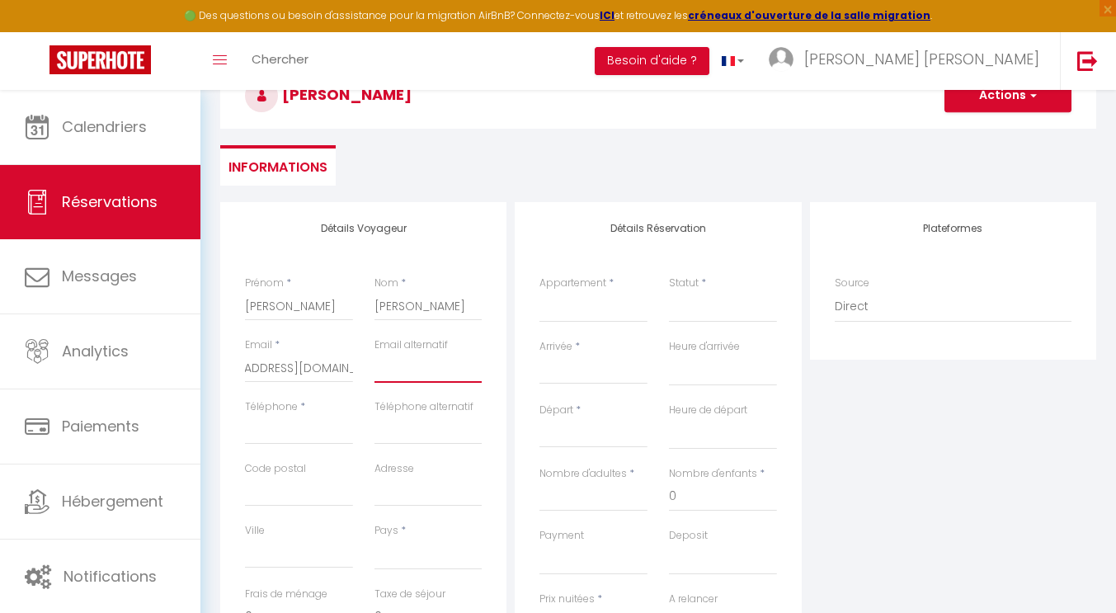
scroll to position [0, 0]
click at [403, 564] on select "[GEOGRAPHIC_DATA] [GEOGRAPHIC_DATA] [GEOGRAPHIC_DATA] [GEOGRAPHIC_DATA] [GEOGRA…" at bounding box center [429, 554] width 108 height 31
click at [375, 539] on select "[GEOGRAPHIC_DATA] [GEOGRAPHIC_DATA] [GEOGRAPHIC_DATA] [GEOGRAPHIC_DATA] [GEOGRA…" at bounding box center [429, 554] width 108 height 31
click at [553, 307] on select "Le B'Rock La Bulle Chez Charlotte L'Ethnique [PERSON_NAME] Le Nintendo Le Brook…" at bounding box center [594, 306] width 108 height 31
click at [540, 291] on select "Le B'Rock La Bulle Chez Charlotte L'Ethnique [PERSON_NAME] Le Nintendo Le Brook…" at bounding box center [594, 306] width 108 height 31
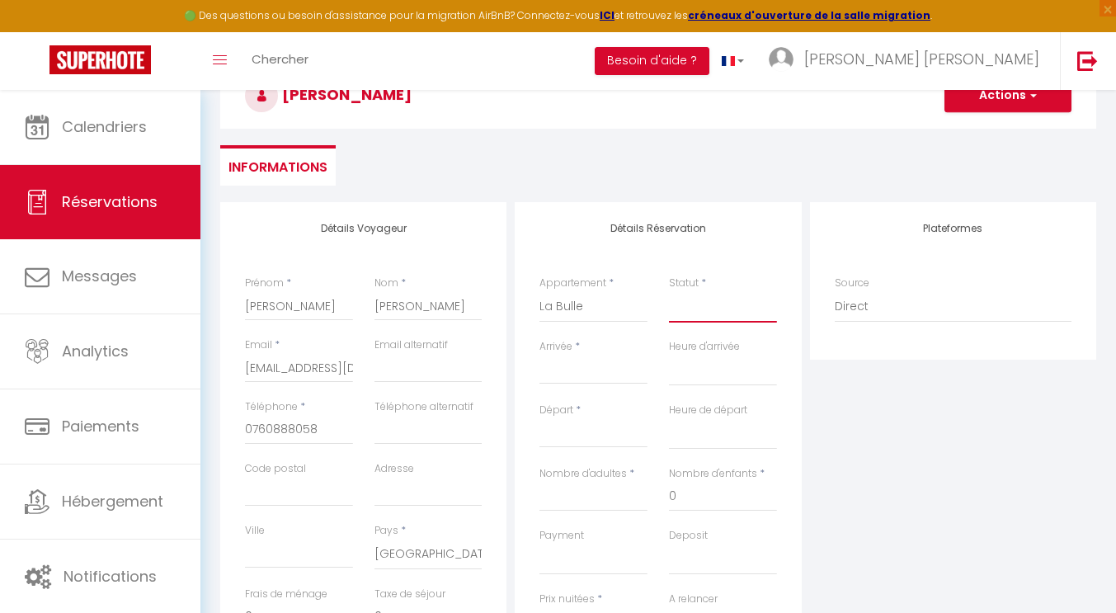
click at [710, 314] on select "Confirmé Non Confirmé [PERSON_NAME] par le voyageur No Show Request" at bounding box center [723, 306] width 108 height 31
click at [669, 291] on select "Confirmé Non Confirmé [PERSON_NAME] par le voyageur No Show Request" at bounding box center [723, 306] width 108 height 31
click at [611, 373] on input "Arrivée" at bounding box center [594, 371] width 108 height 21
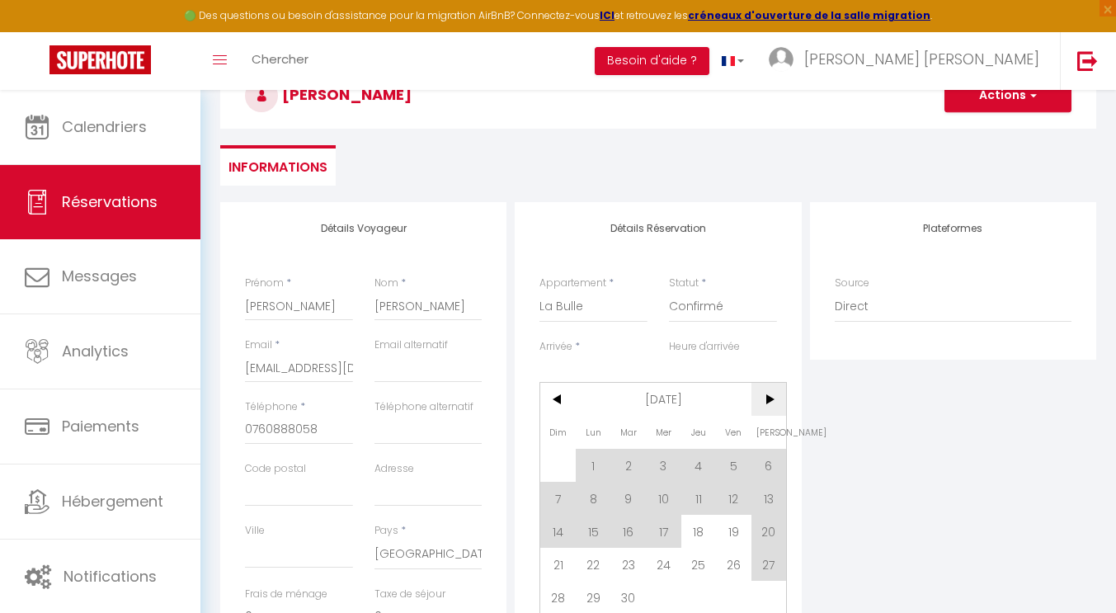
click at [766, 399] on span ">" at bounding box center [769, 399] width 35 height 33
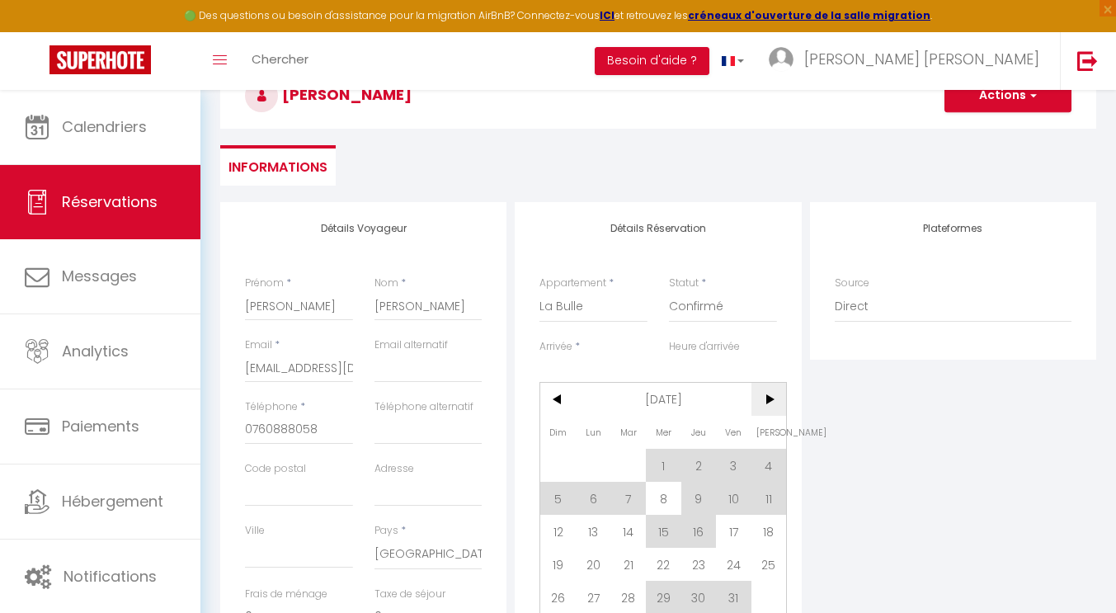
click at [766, 399] on span ">" at bounding box center [769, 399] width 35 height 33
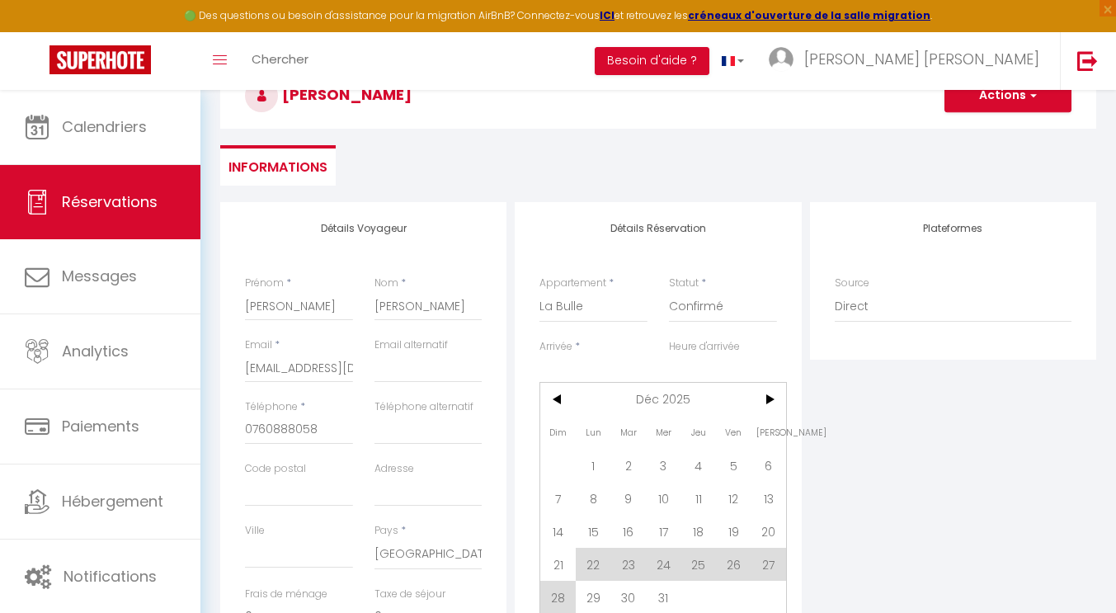
click at [556, 394] on div "Arrivée * < Déc 2025 > Dim Lun Mar Mer Jeu Ven Sam 1 2 3 4 5 6 7 8 9 10 11 12 1…" at bounding box center [594, 371] width 130 height 64
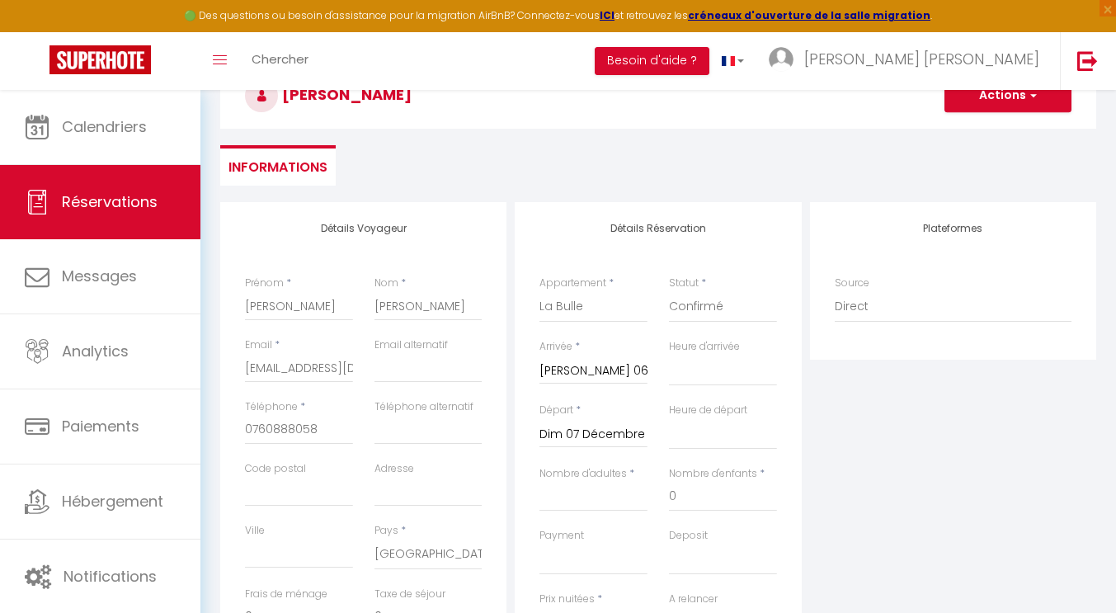
click at [555, 401] on div "Arrivée * [PERSON_NAME] 06 Décembre 2025 < Déc 2025 > Dim Lun Mar Mer Jeu Ven S…" at bounding box center [594, 371] width 130 height 64
click at [575, 369] on input "[PERSON_NAME] 06 Décembre 2025" at bounding box center [594, 371] width 108 height 21
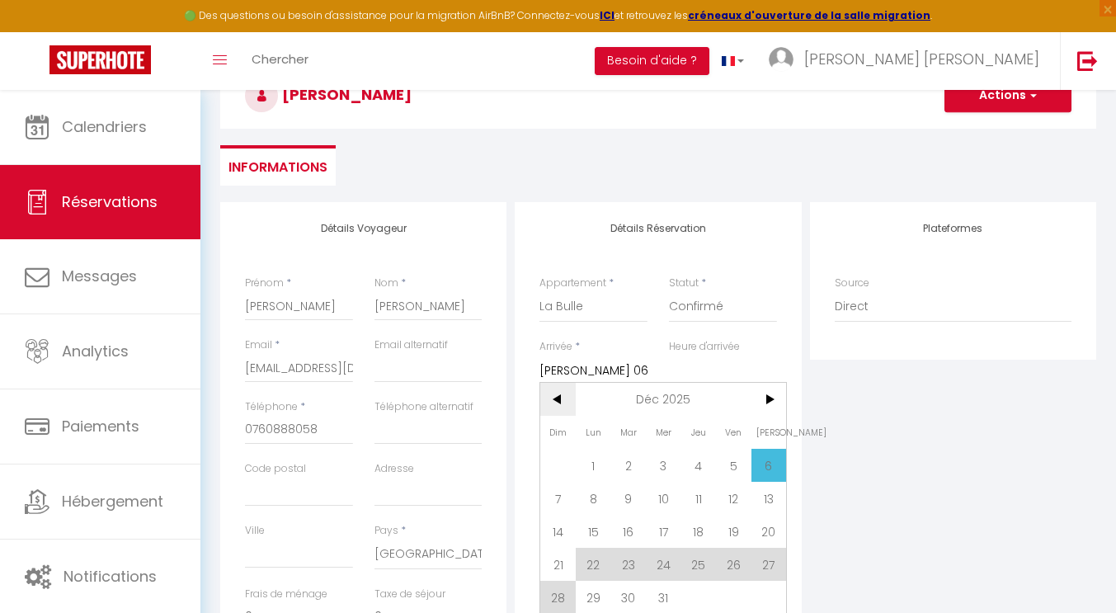
click at [558, 398] on span "<" at bounding box center [557, 399] width 35 height 33
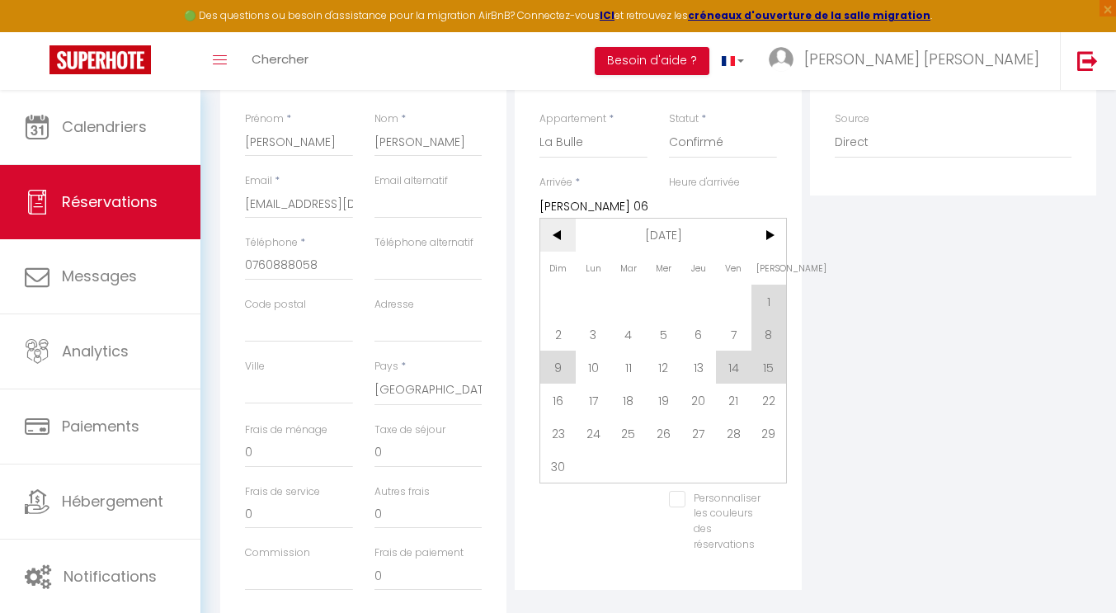
scroll to position [338, 0]
click at [559, 234] on span "<" at bounding box center [557, 234] width 35 height 33
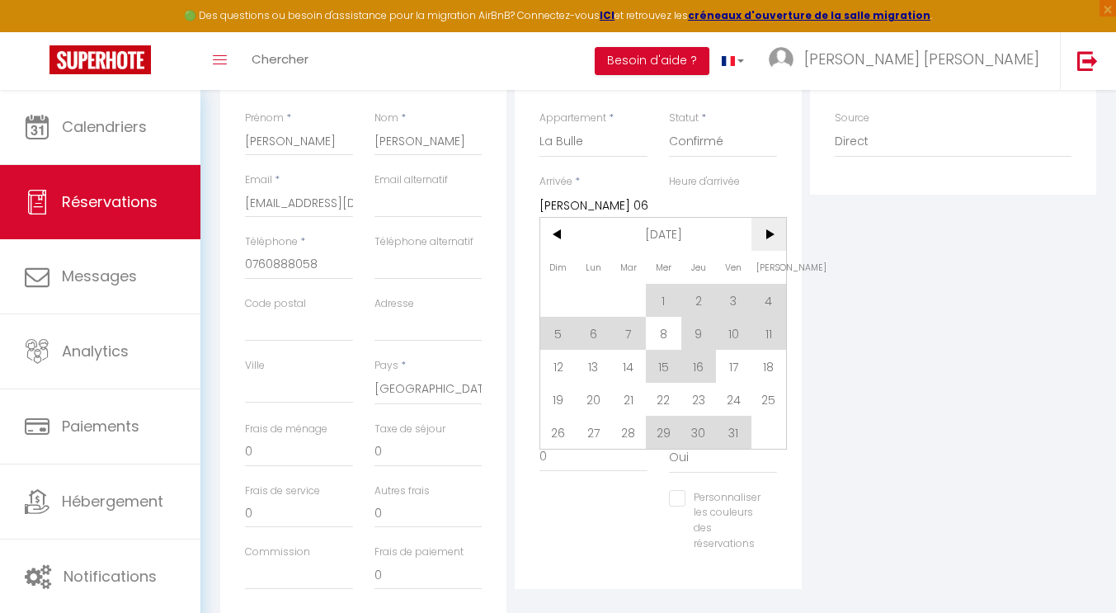
click at [776, 234] on span ">" at bounding box center [769, 234] width 35 height 33
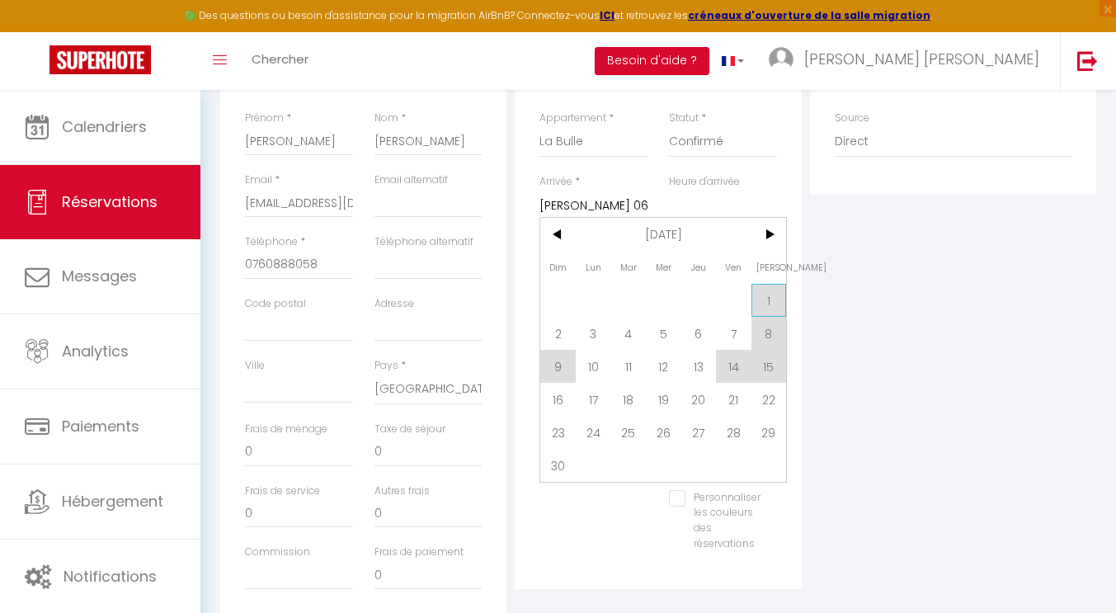
click at [759, 309] on span "1" at bounding box center [769, 300] width 35 height 33
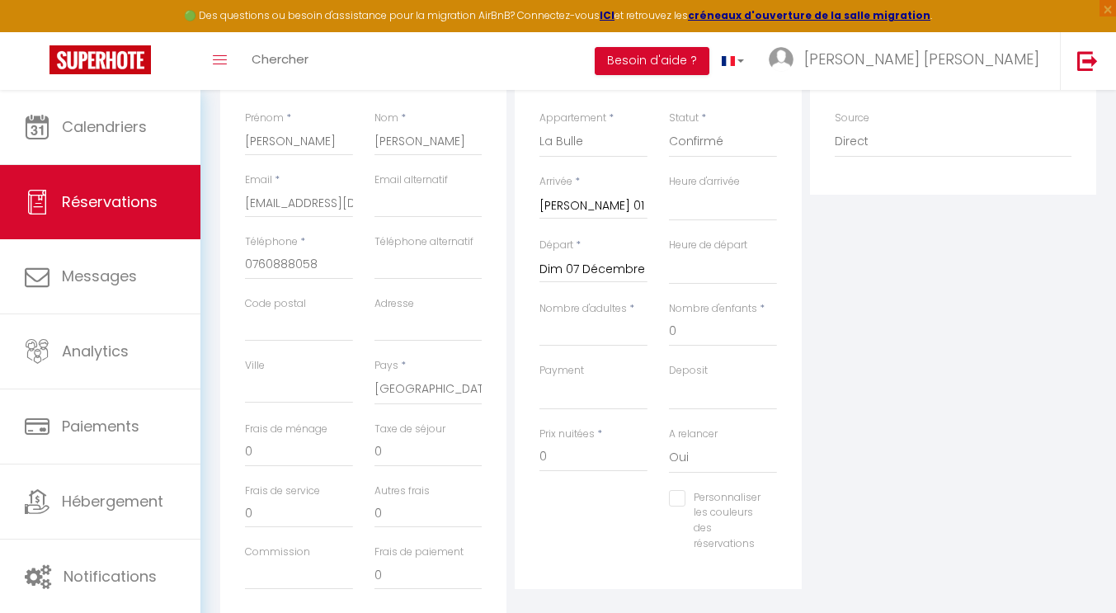
click at [615, 267] on input "Dim 07 Décembre 2025" at bounding box center [594, 269] width 108 height 21
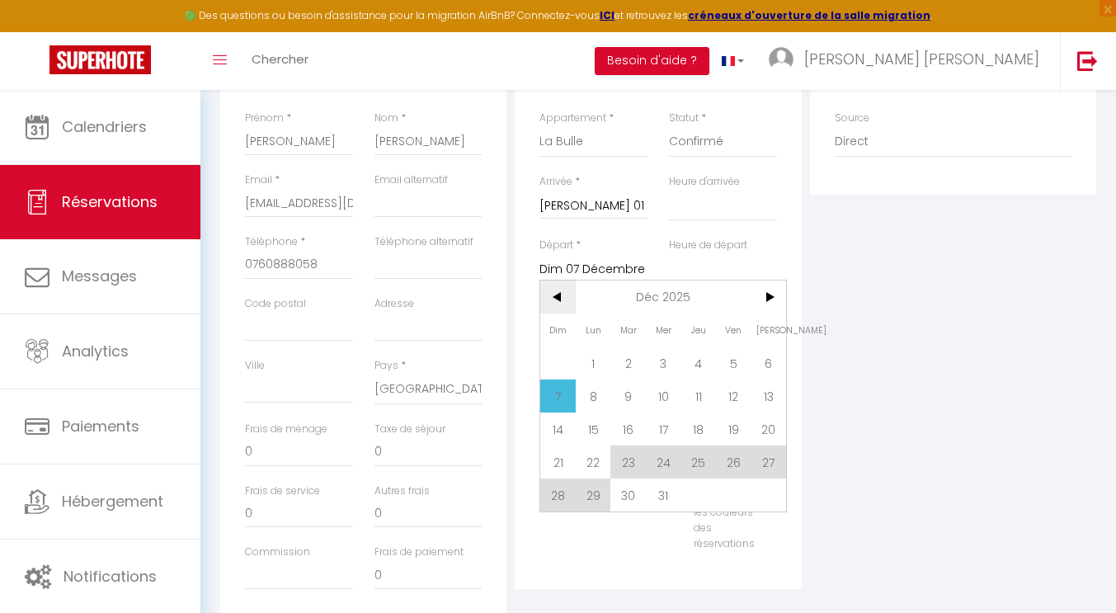
click at [562, 294] on span "<" at bounding box center [557, 297] width 35 height 33
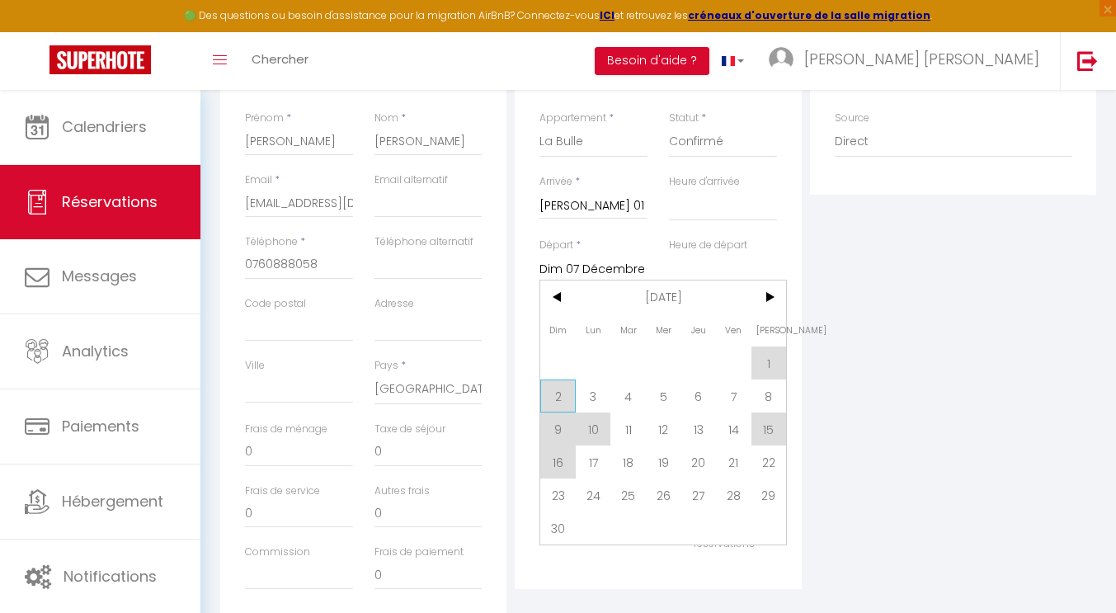
click at [559, 398] on span "2" at bounding box center [557, 396] width 35 height 33
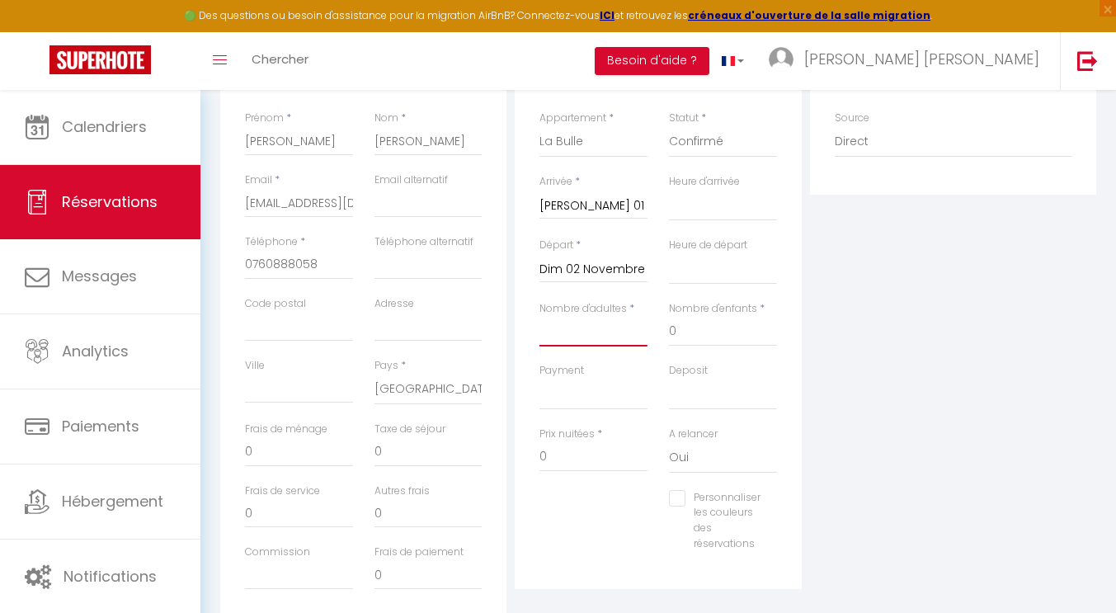
click at [619, 337] on input "Nombre d'adultes" at bounding box center [594, 332] width 108 height 30
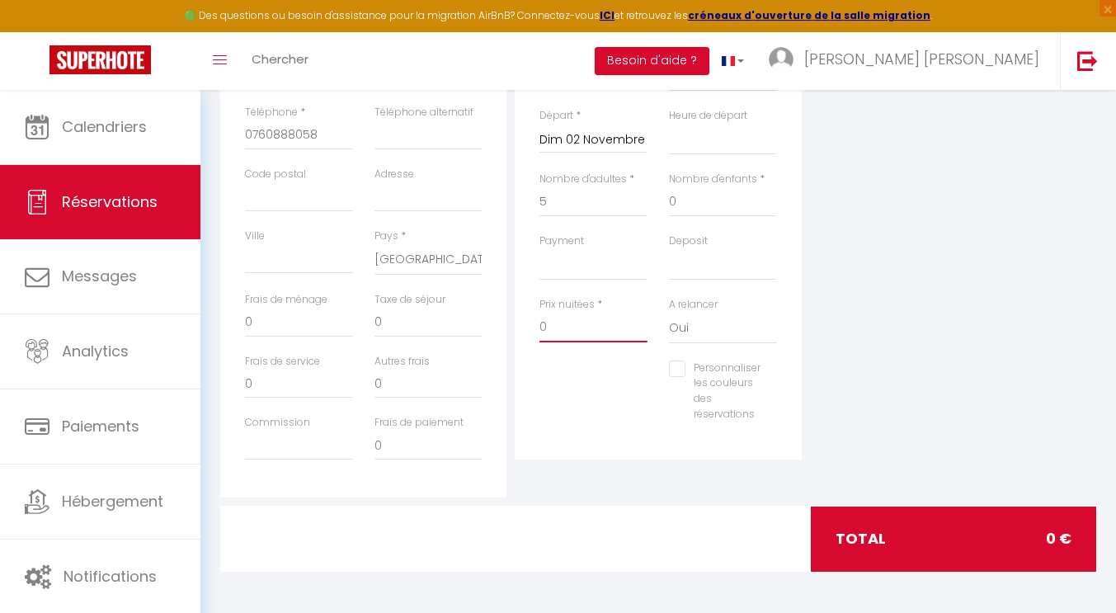
click at [583, 321] on input "0" at bounding box center [594, 328] width 108 height 30
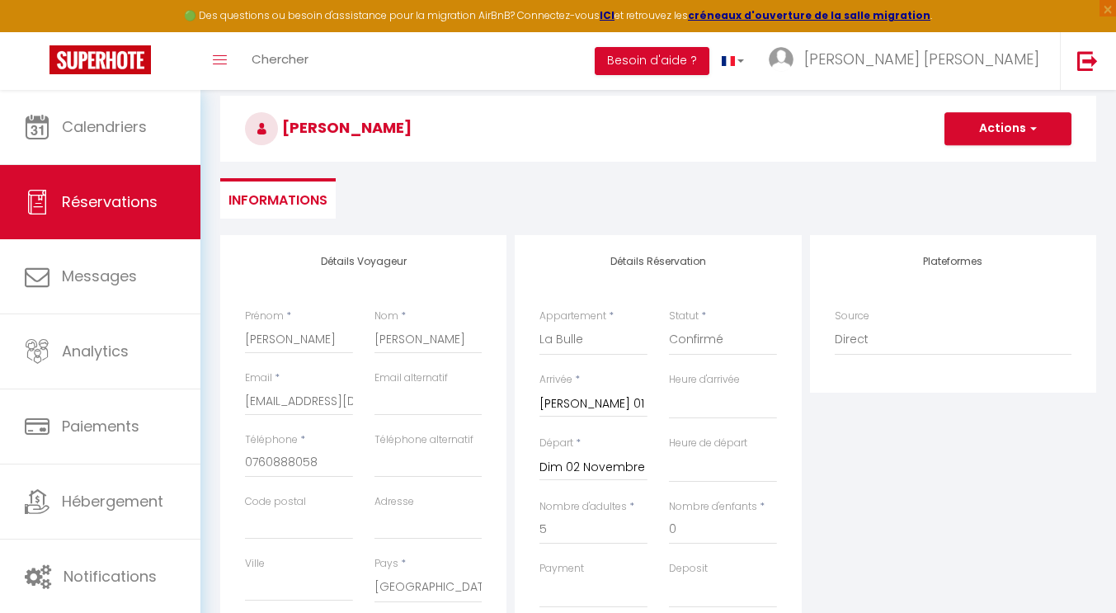
scroll to position [0, 0]
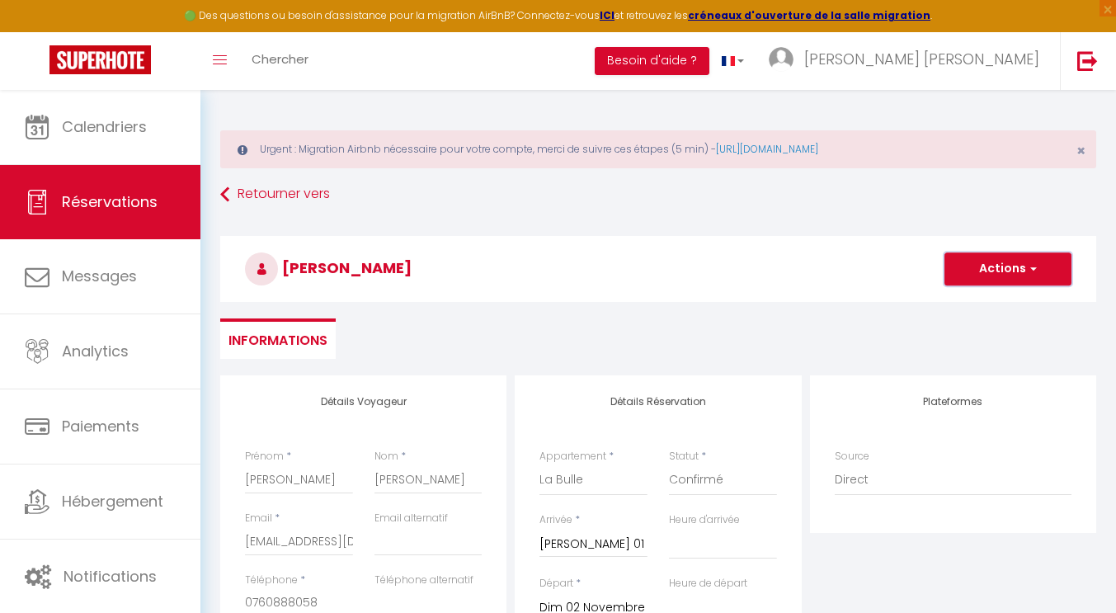
click at [1005, 274] on button "Actions" at bounding box center [1008, 268] width 127 height 33
click at [994, 307] on link "Enregistrer" at bounding box center [992, 305] width 130 height 21
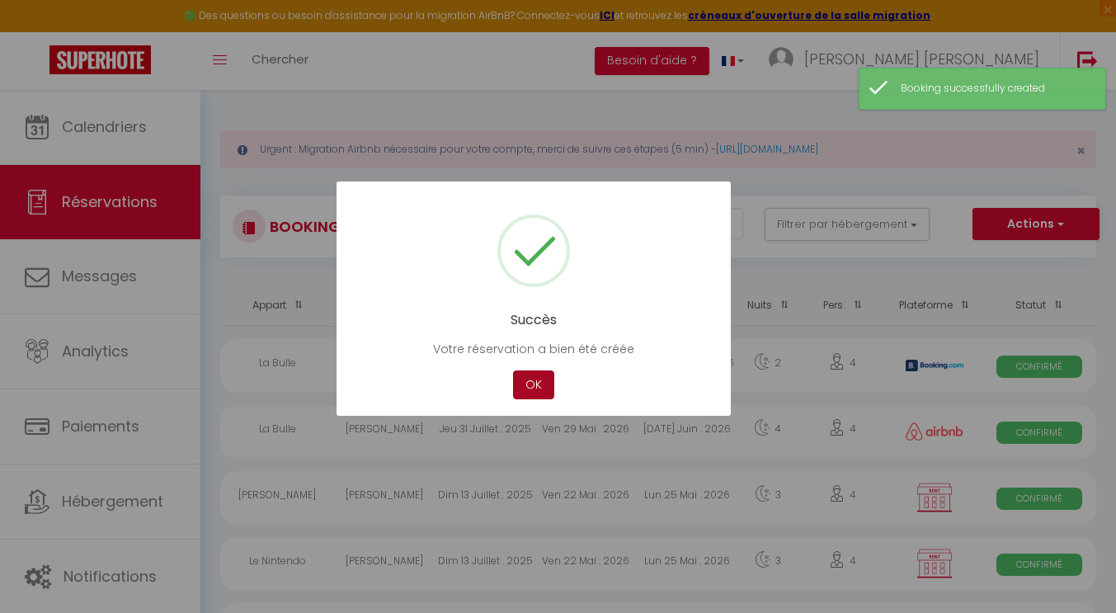
click at [526, 384] on button "OK" at bounding box center [533, 384] width 41 height 29
